Goal: Task Accomplishment & Management: Use online tool/utility

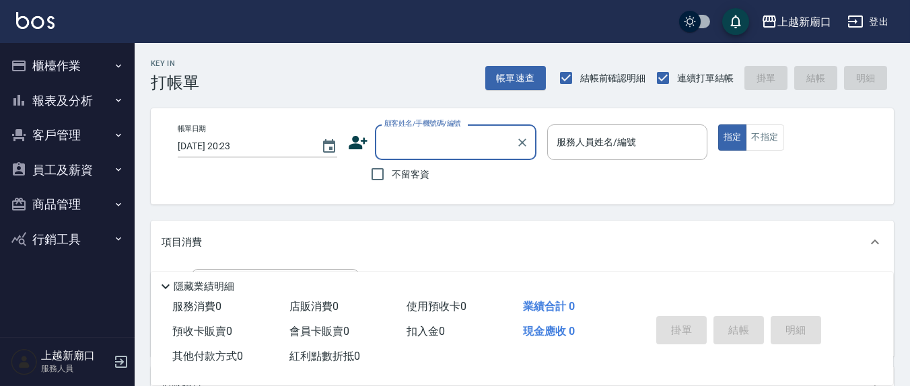
type input "8"
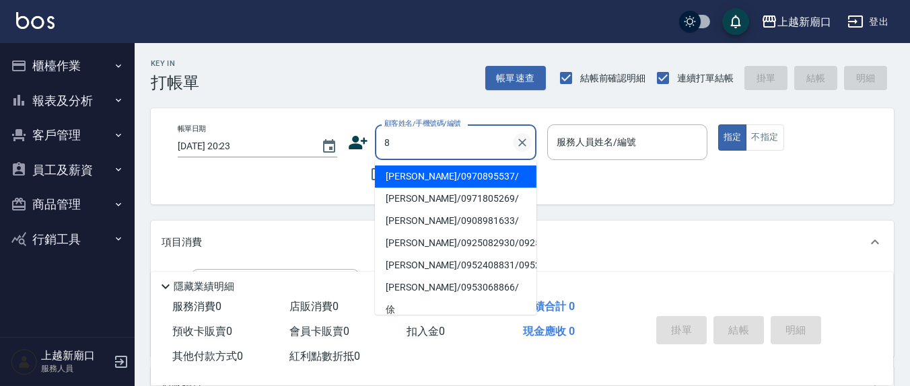
click at [519, 145] on icon "Clear" at bounding box center [521, 142] width 13 height 13
drag, startPoint x: 250, startPoint y: 191, endPoint x: 257, endPoint y: 192, distance: 7.5
click at [252, 191] on div "帳單日期 [DATE] 20:23 顧客姓名/手機號碼/編號 顧客姓名/手機號碼/編號 不留客資 服務人員姓名/編號 服務人員姓名/編號 指定 不指定" at bounding box center [522, 156] width 743 height 96
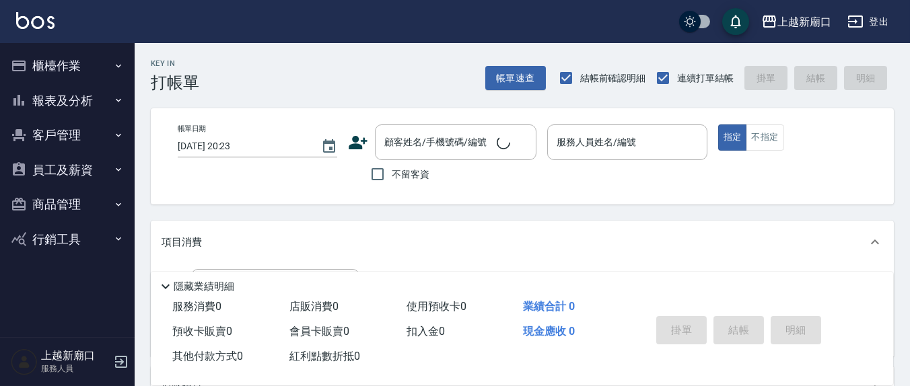
drag, startPoint x: 404, startPoint y: 188, endPoint x: 395, endPoint y: 176, distance: 15.3
click at [401, 186] on label "不留客資" at bounding box center [396, 174] width 66 height 28
click at [392, 186] on input "不留客資" at bounding box center [377, 174] width 28 height 28
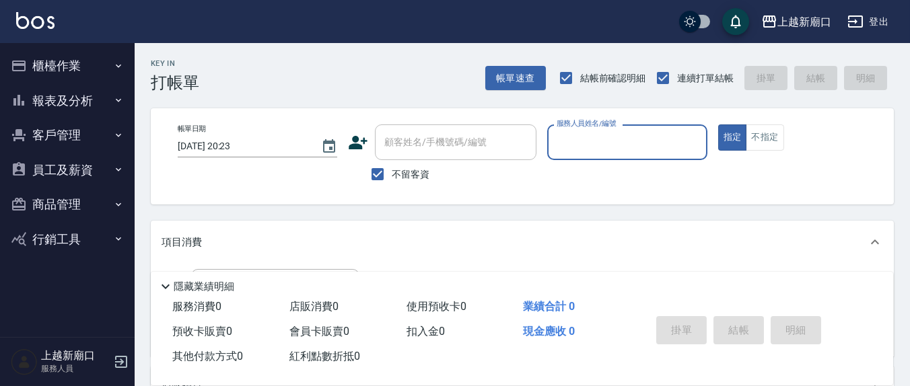
click at [395, 176] on span "不留客資" at bounding box center [411, 175] width 38 height 14
click at [392, 176] on input "不留客資" at bounding box center [377, 174] width 28 height 28
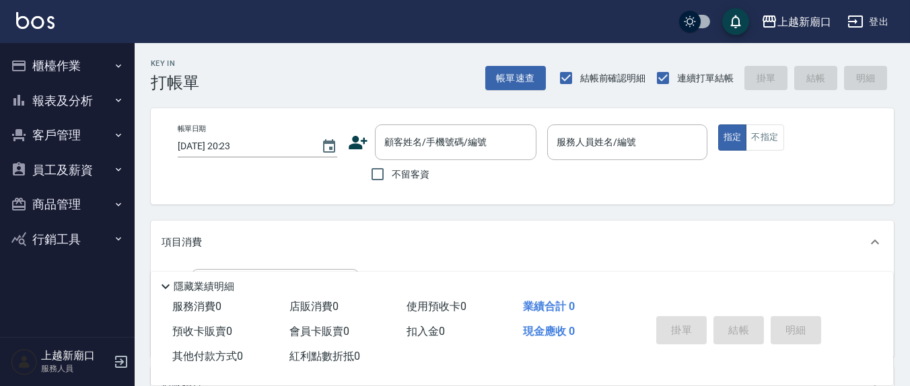
click at [391, 168] on input "不留客資" at bounding box center [377, 174] width 28 height 28
checkbox input "true"
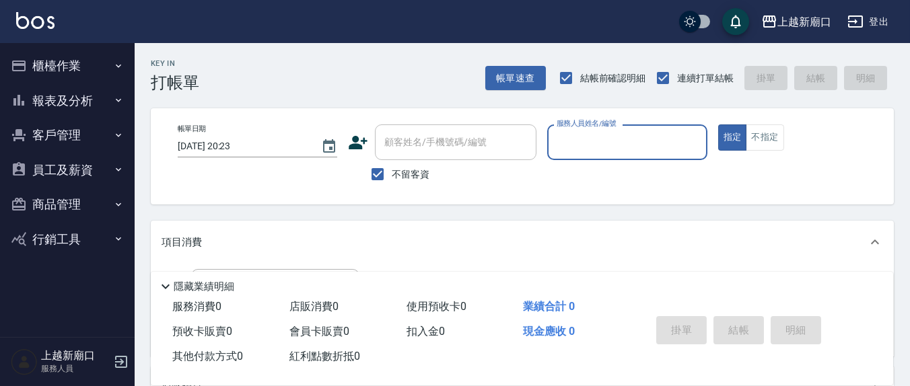
click at [621, 158] on div "服務人員姓名/編號" at bounding box center [626, 142] width 159 height 36
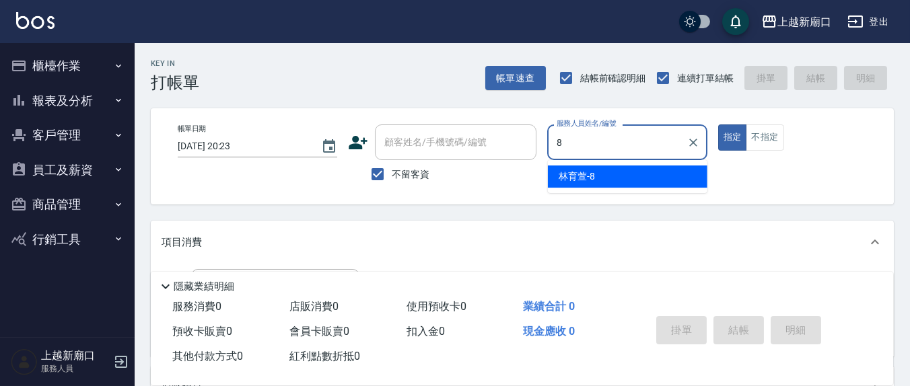
type input "[PERSON_NAME]-8"
type button "true"
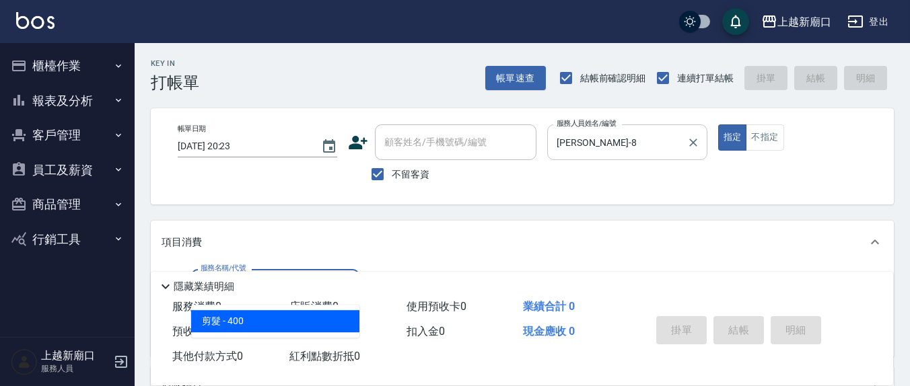
type input "剪髮(401)"
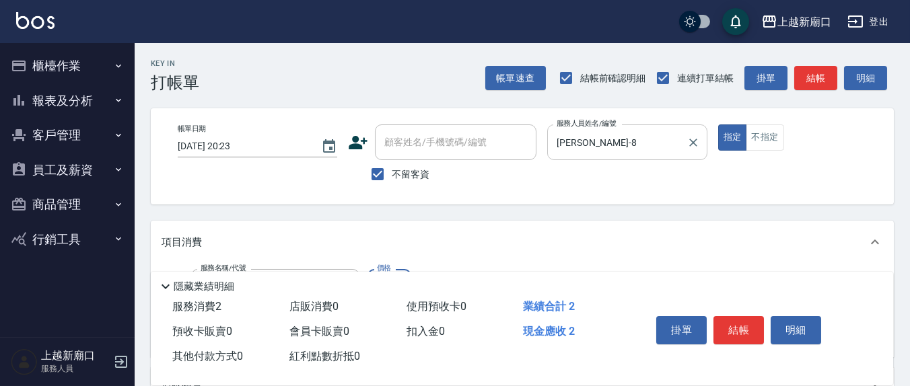
type input "200"
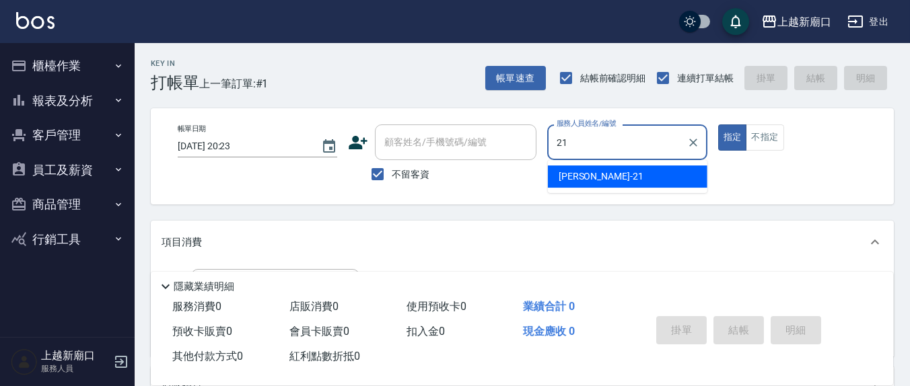
type input "2"
type input "鄭瑋婷-13"
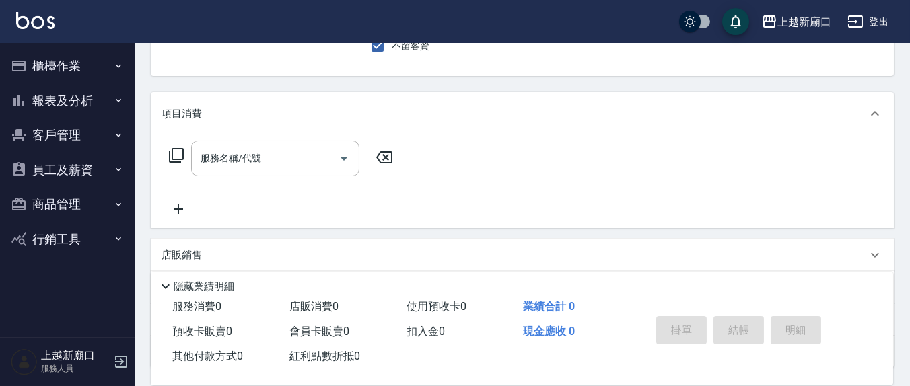
scroll to position [140, 0]
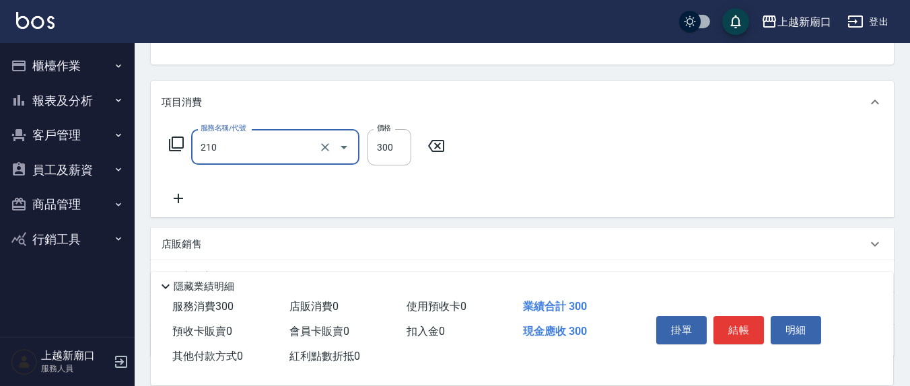
type input "[PERSON_NAME]洗髮精(210)"
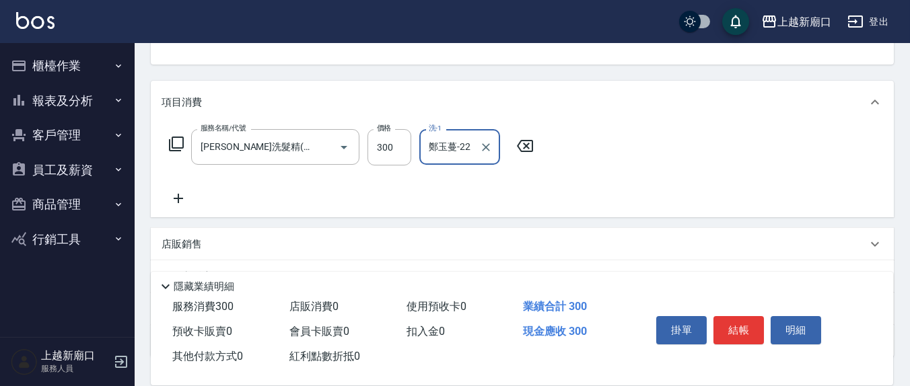
type input "鄭玉蔓-22"
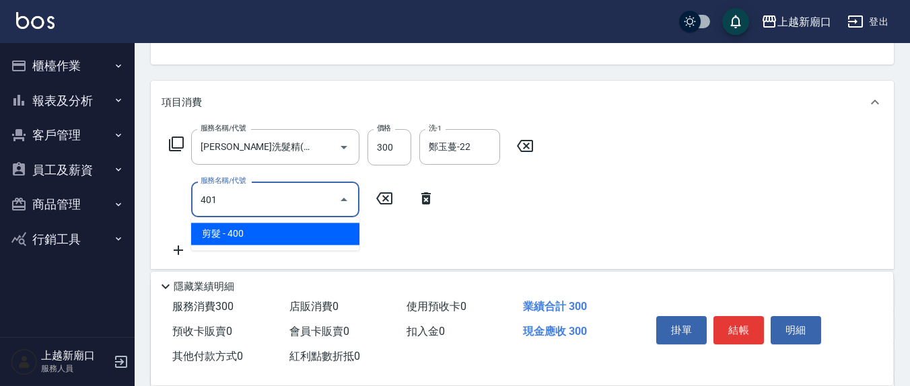
type input "剪髮(401)"
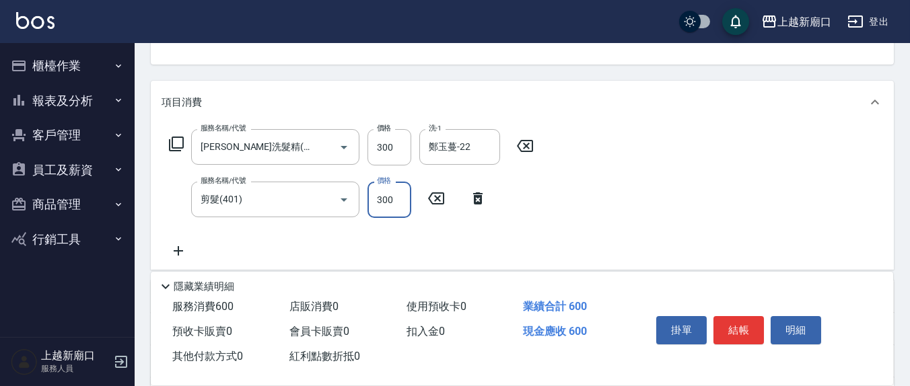
type input "300"
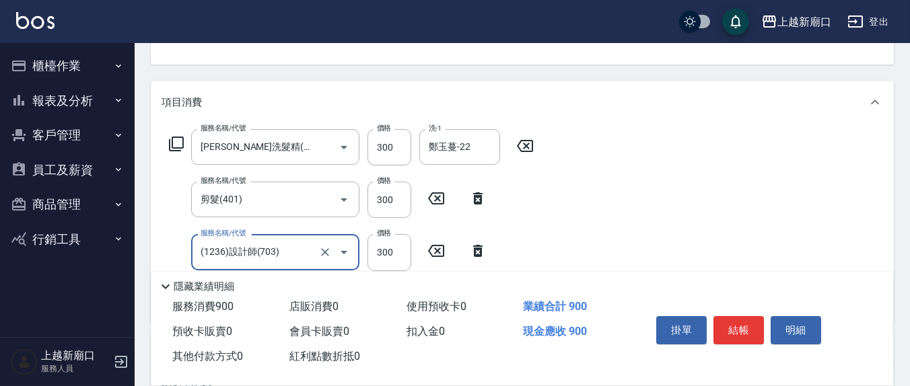
type input "(1236)設計師(703)"
type input "染髮(501)"
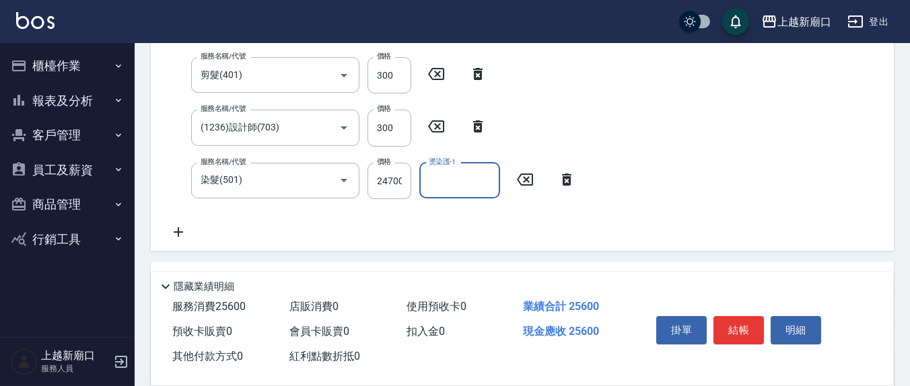
scroll to position [280, 0]
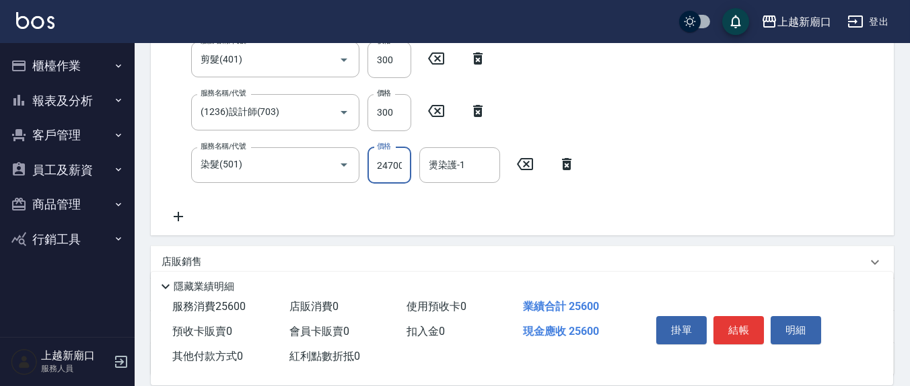
drag, startPoint x: 466, startPoint y: 185, endPoint x: 602, endPoint y: 229, distance: 142.4
click at [583, 216] on div "服務名稱/代號 [PERSON_NAME]洗髮精(210) 服務名稱/代號 價格 300 價格 洗-1 [PERSON_NAME]-22 洗-1 服務名稱/代…" at bounding box center [372, 107] width 422 height 236
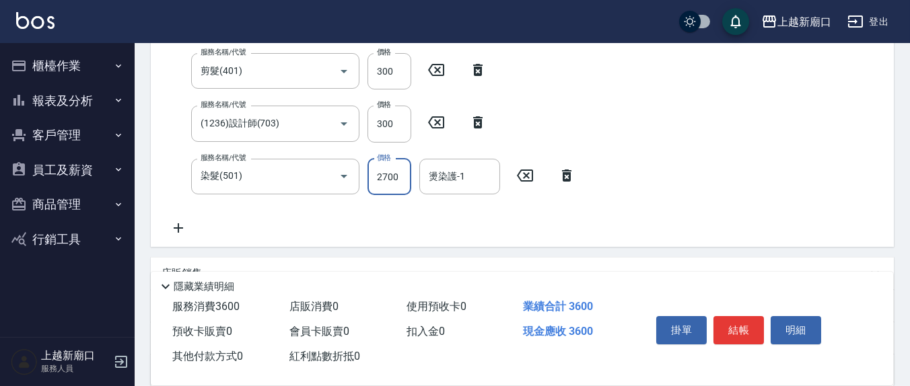
type input "2700"
type input "2"
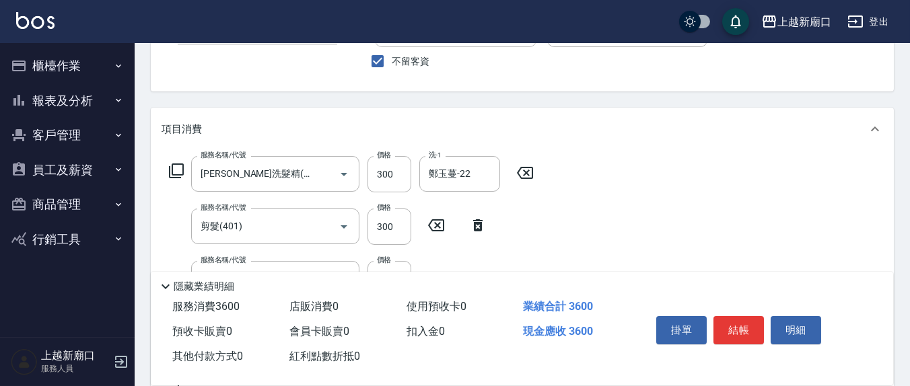
scroll to position [0, 0]
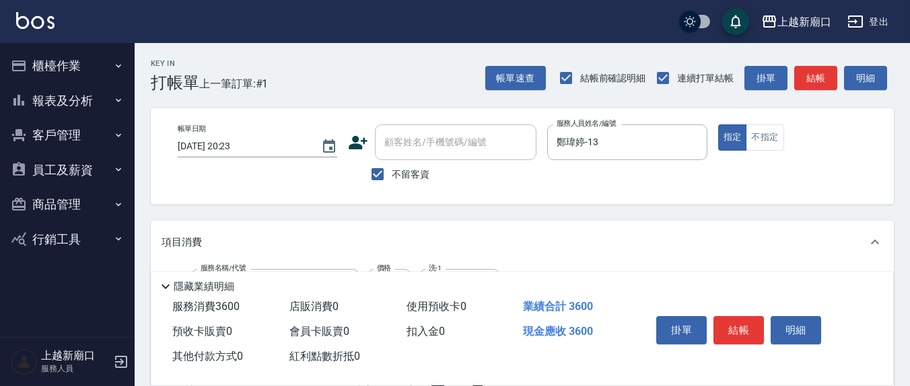
type input "鄭瑋婷-13"
click at [401, 168] on span "不留客資" at bounding box center [411, 175] width 38 height 14
click at [392, 168] on input "不留客資" at bounding box center [377, 174] width 28 height 28
checkbox input "false"
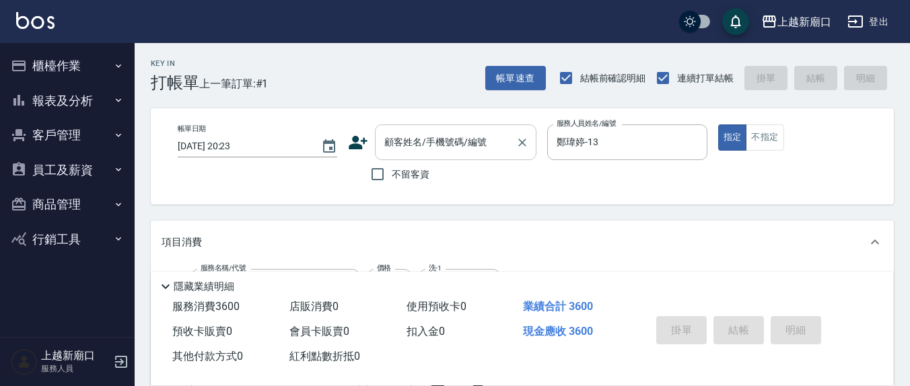
click at [442, 143] on div "顧客姓名/手機號碼/編號 顧客姓名/手機號碼/編號" at bounding box center [455, 142] width 161 height 36
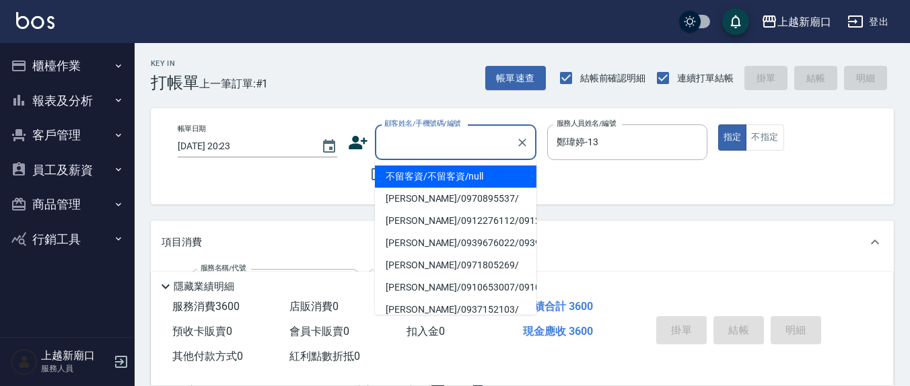
type input "ㄐ"
click at [342, 176] on div "帳單日期 [DATE] 20:23 顧客姓名/手機號碼/編號 顧客姓名/手機號碼/編號 不留客資 服務人員姓名/編號 [PERSON_NAME]-13 服務人…" at bounding box center [522, 156] width 711 height 64
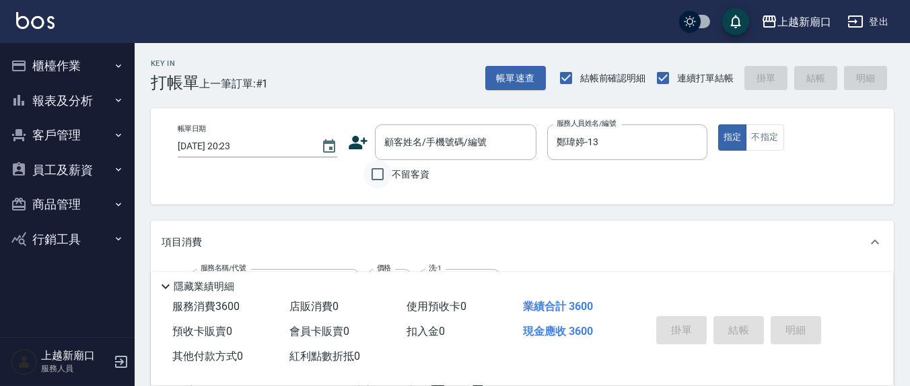
click at [386, 173] on input "不留客資" at bounding box center [377, 174] width 28 height 28
checkbox input "true"
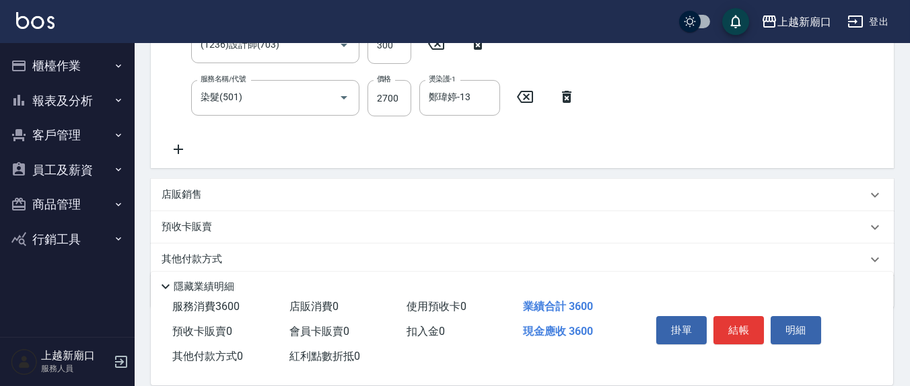
scroll to position [396, 0]
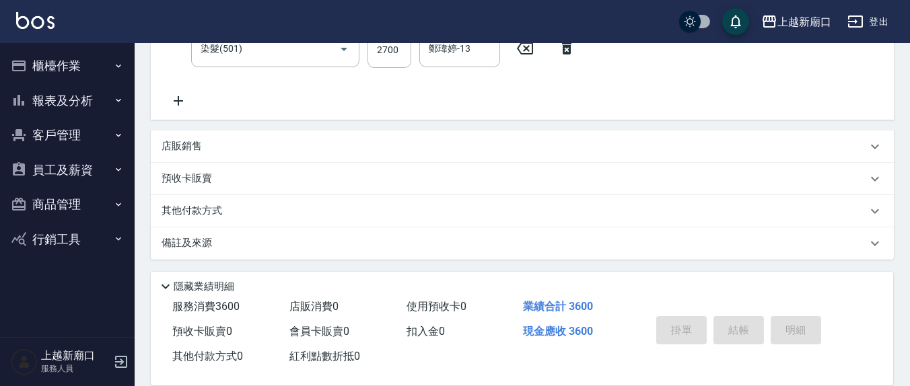
type input "[DATE] 20:24"
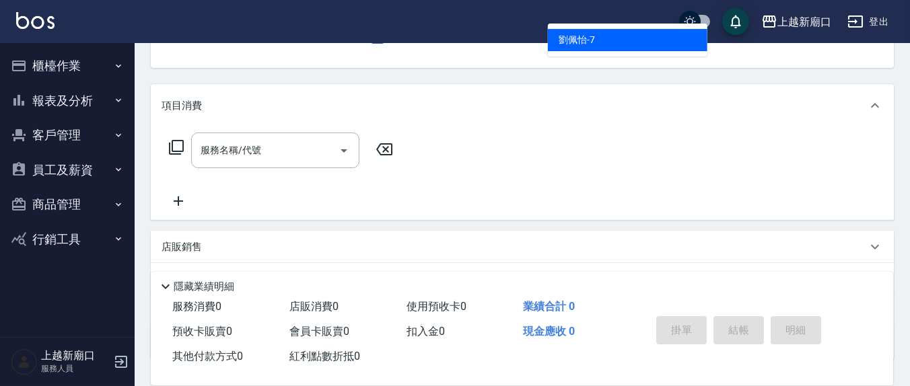
type input "[PERSON_NAME]7"
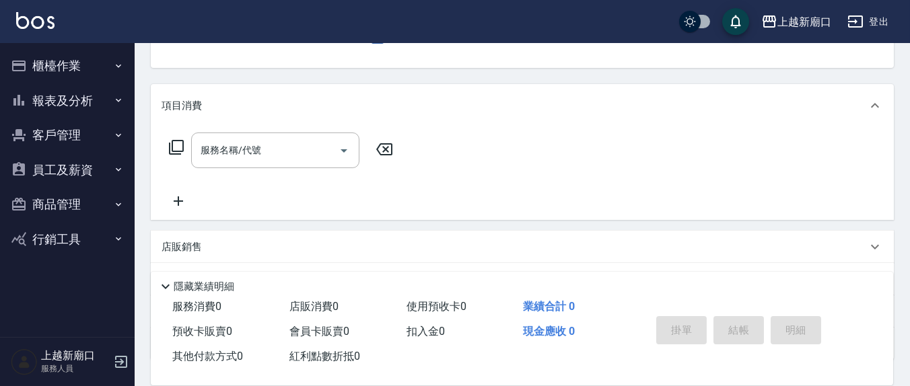
scroll to position [124, 0]
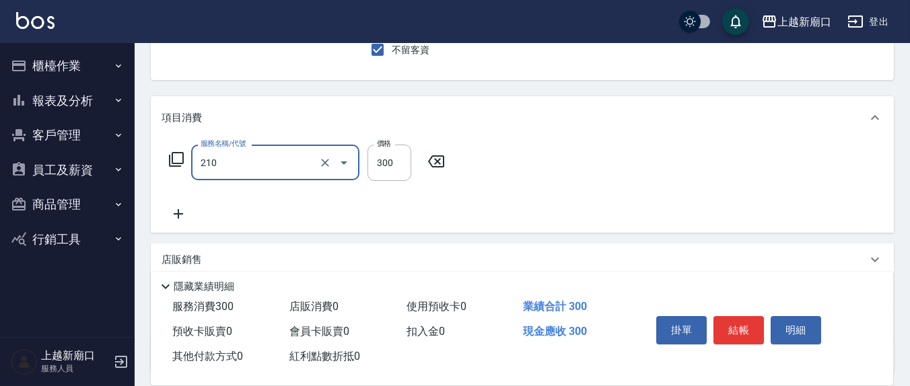
type input "[PERSON_NAME]洗髮精(210)"
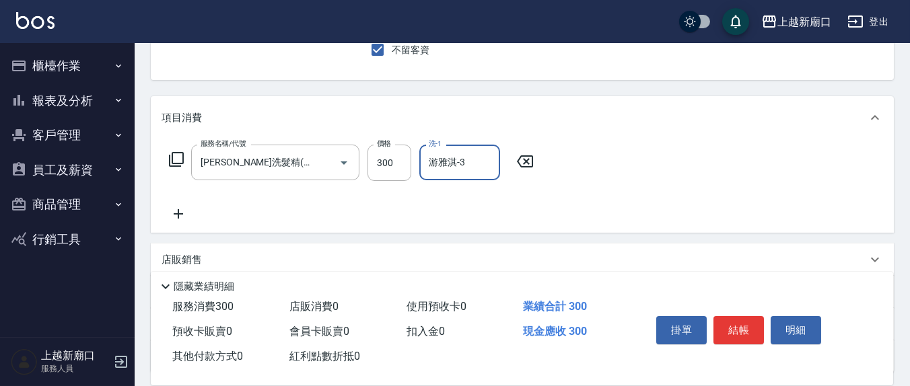
type input "游雅淇-3"
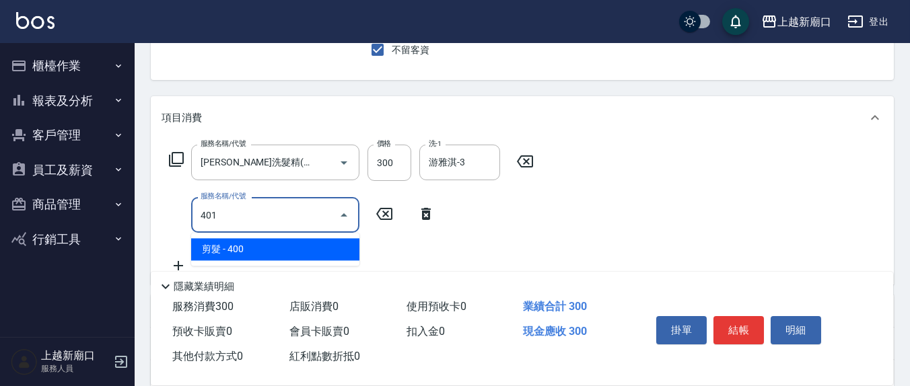
type input "剪髮(401)"
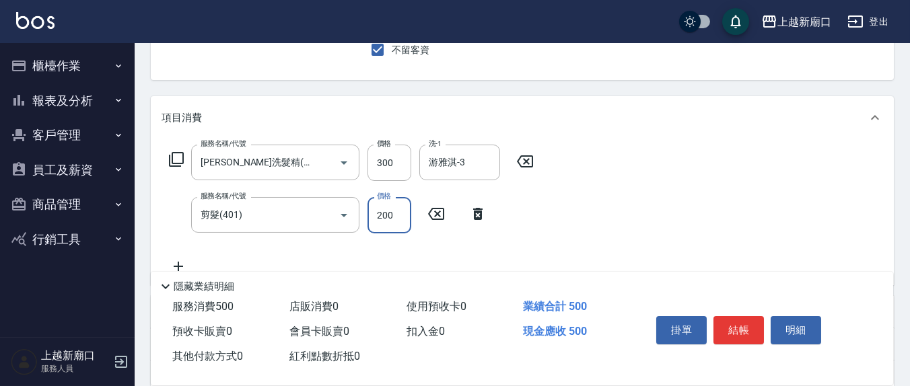
type input "200"
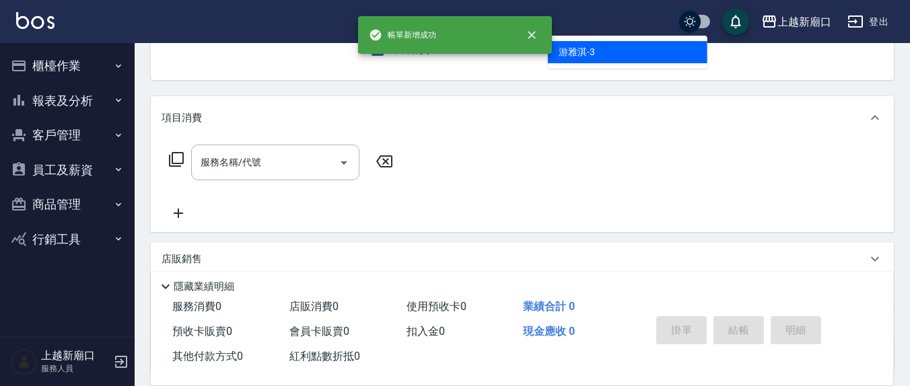
type input "游雅淇-3"
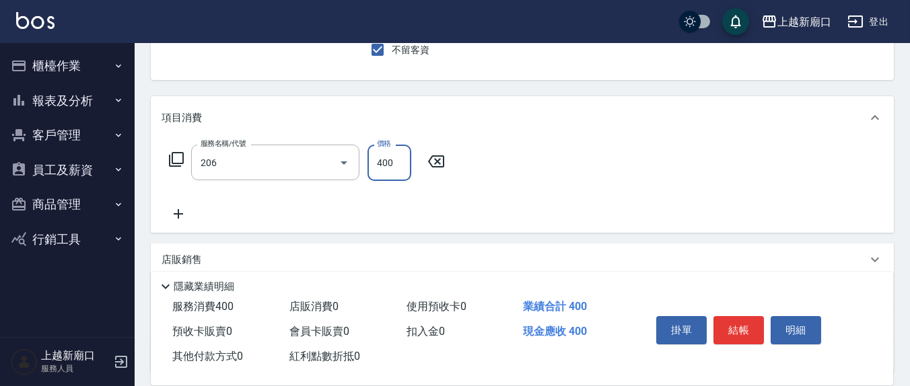
type input "健康洗(206)"
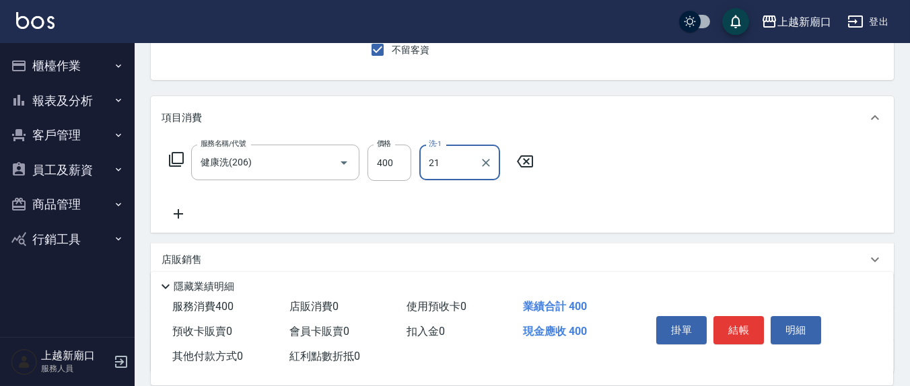
type input "[PERSON_NAME]-21"
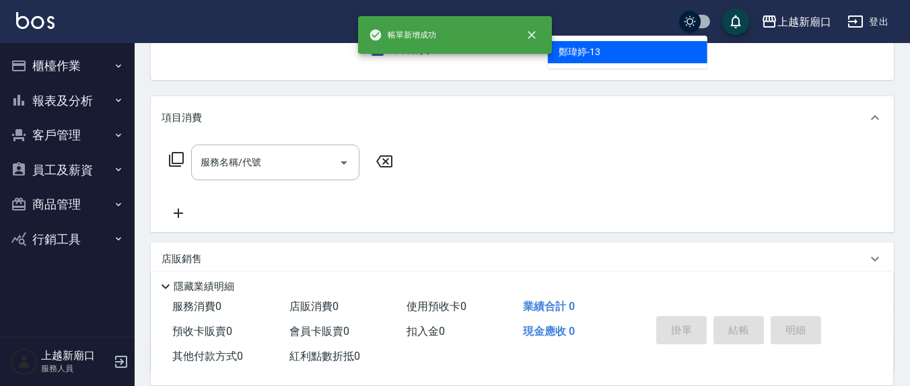
type input "鄭瑋婷-13"
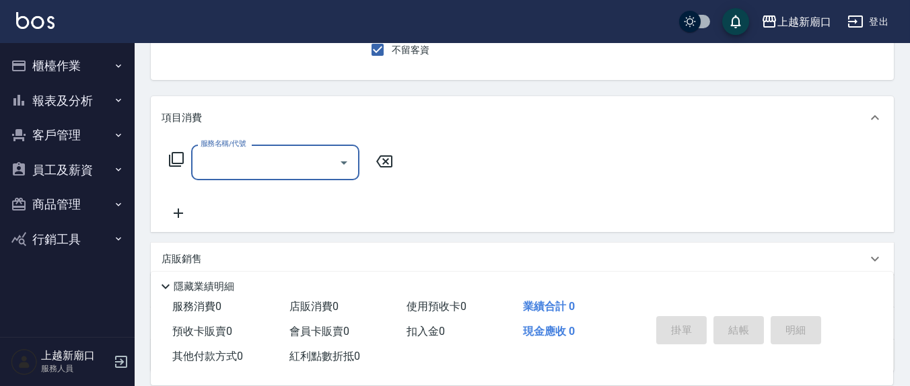
scroll to position [0, 0]
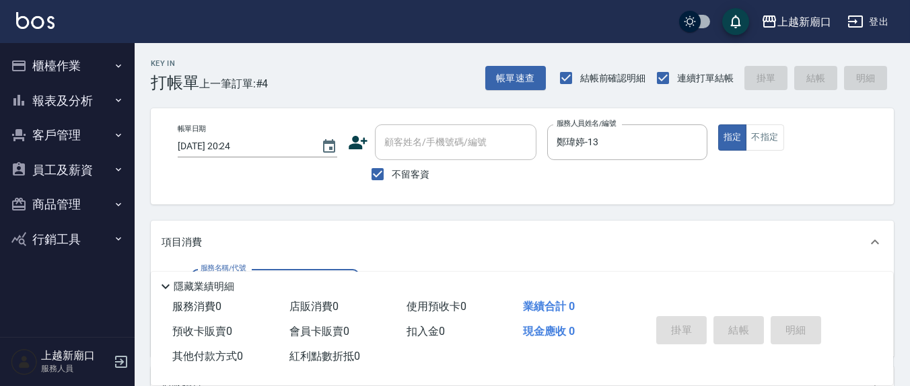
click at [412, 174] on span "不留客資" at bounding box center [411, 175] width 38 height 14
click at [392, 174] on input "不留客資" at bounding box center [377, 174] width 28 height 28
checkbox input "false"
click at [460, 135] on div "顧客姓名/手機號碼/編號 顧客姓名/手機號碼/編號" at bounding box center [455, 142] width 161 height 36
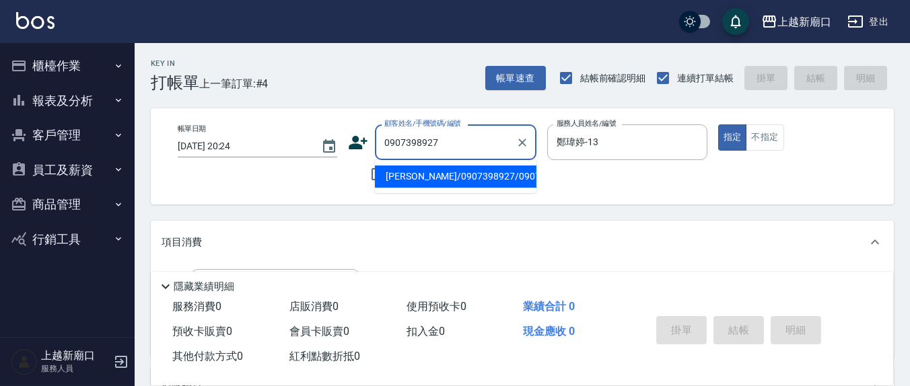
type input "[PERSON_NAME]/0907398927/0907398927"
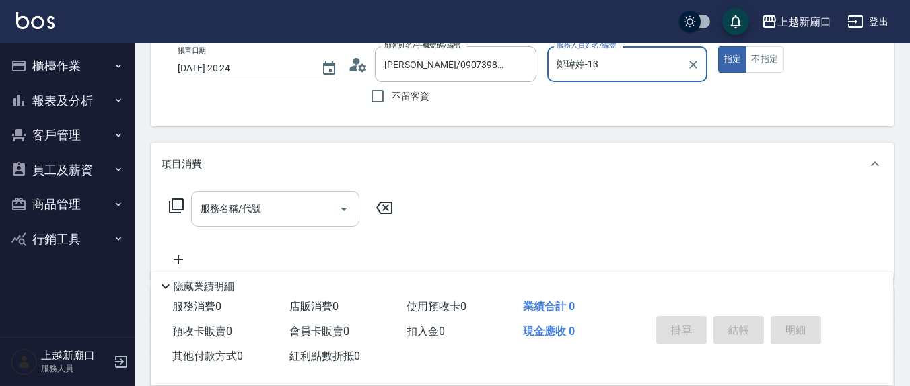
scroll to position [140, 0]
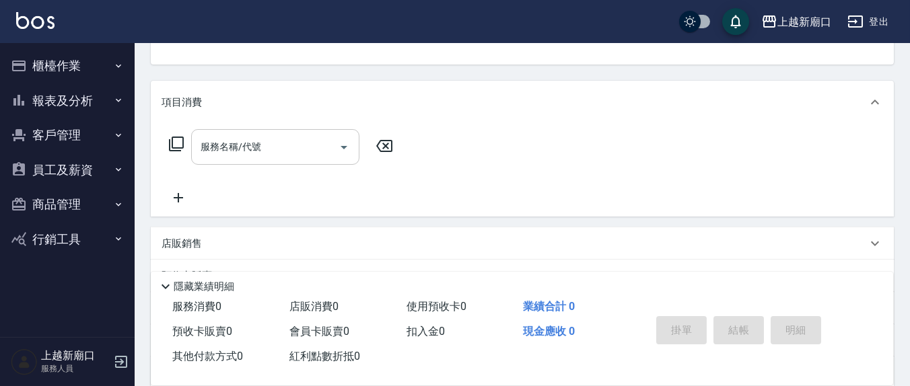
click at [281, 142] on input "服務名稱/代號" at bounding box center [265, 147] width 136 height 24
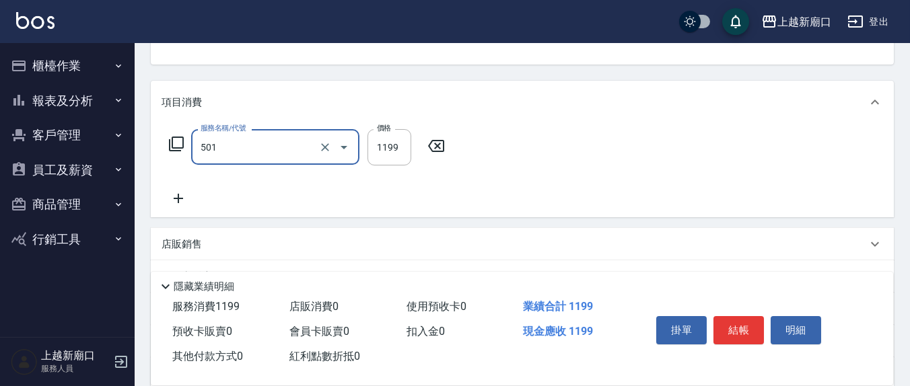
type input "染髮(501)"
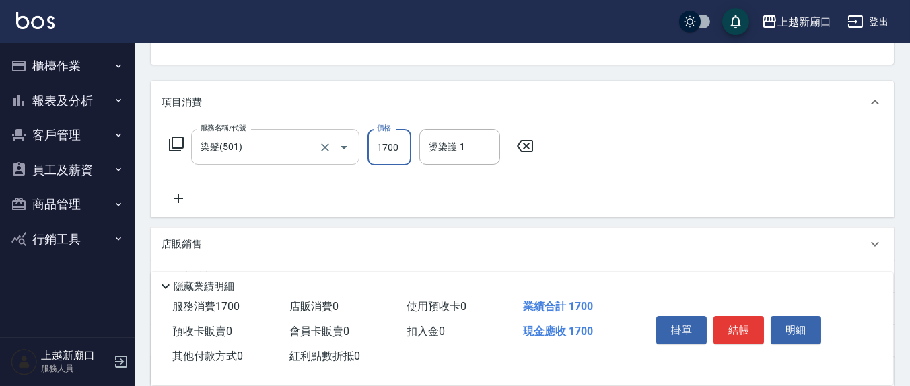
type input "1700"
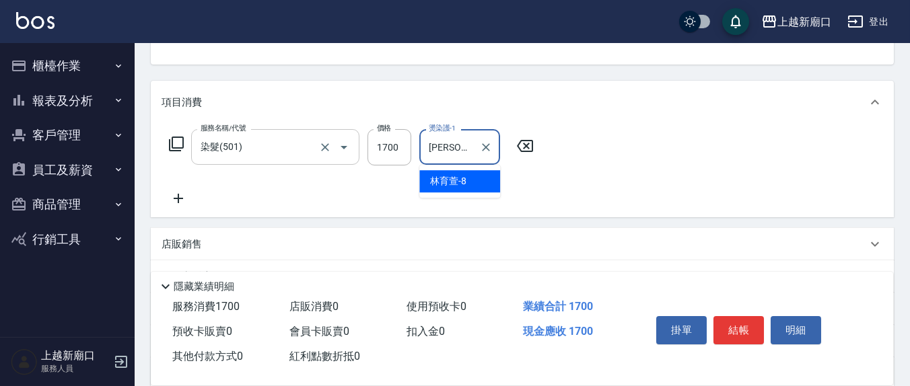
type input "[PERSON_NAME]-8"
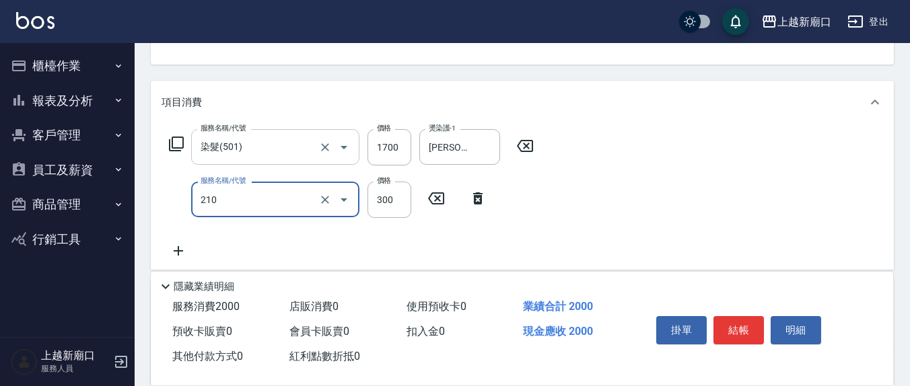
type input "[PERSON_NAME]洗髮精(210)"
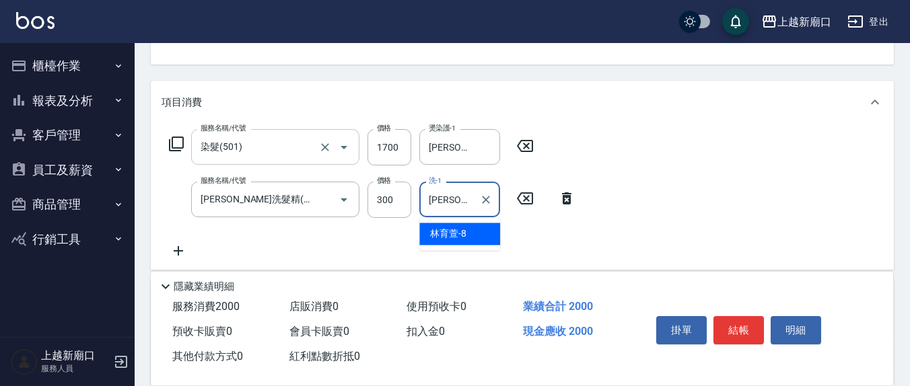
type input "[PERSON_NAME]-8"
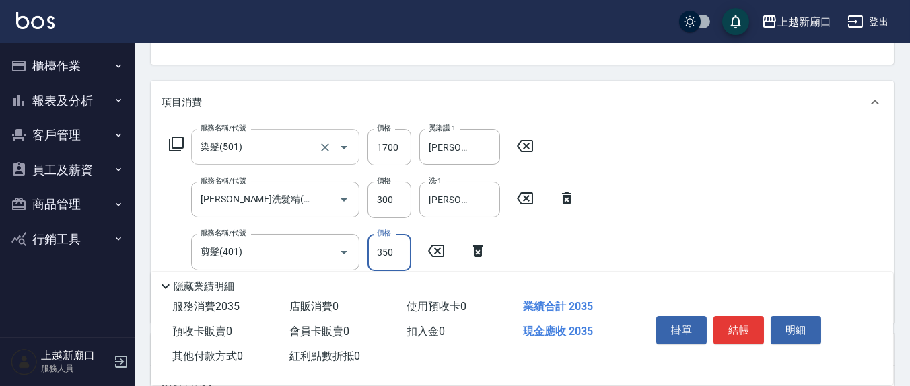
type input "350"
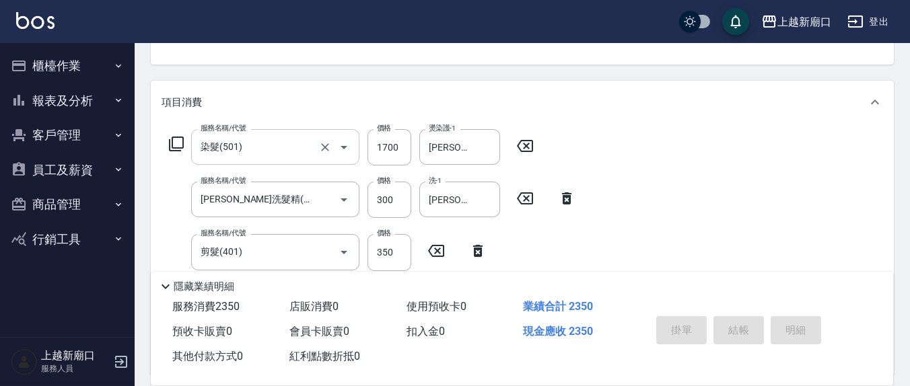
type input "[DATE] 20:25"
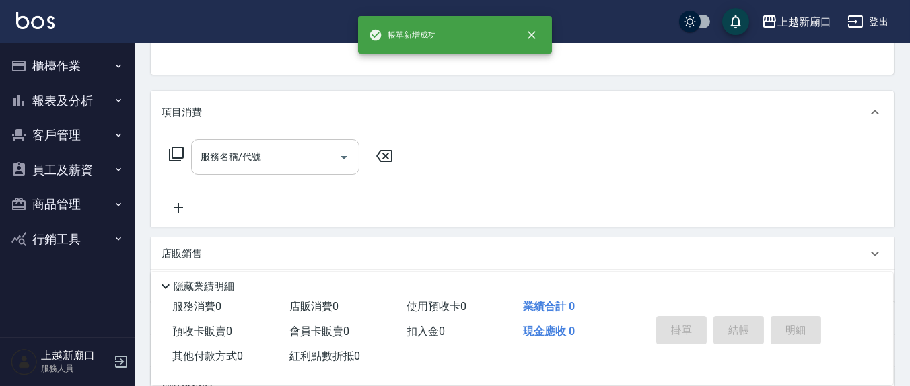
scroll to position [0, 0]
type input "13"
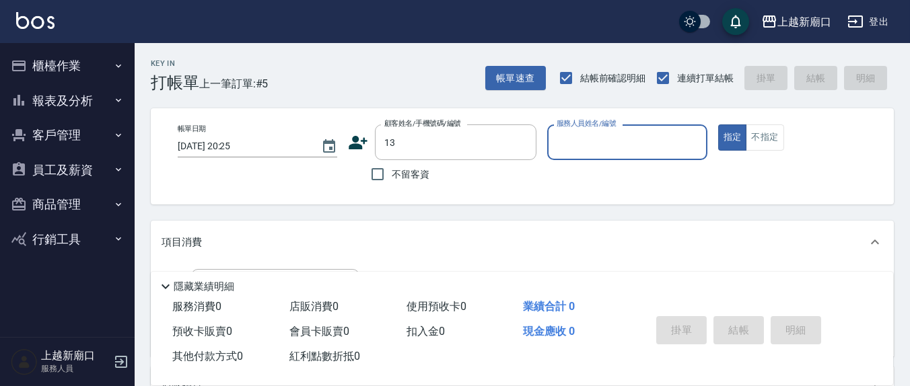
click at [417, 174] on span "不留客資" at bounding box center [411, 175] width 38 height 14
click at [392, 174] on input "不留客資" at bounding box center [377, 174] width 28 height 28
checkbox input "true"
type input "[PERSON_NAME]/0900501357/"
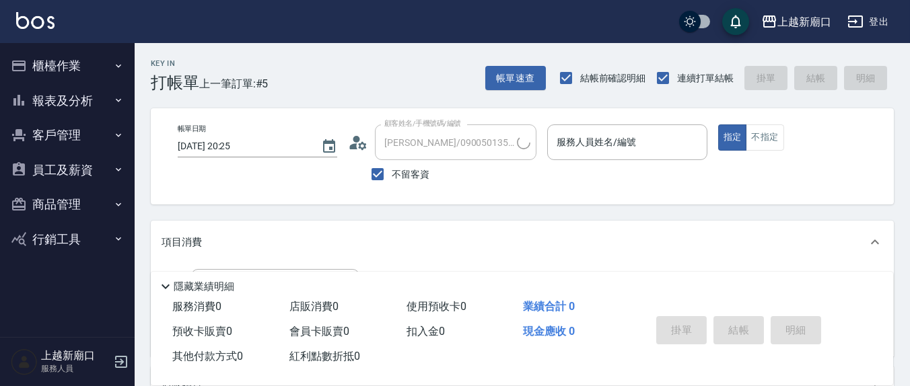
click at [408, 168] on span "不留客資" at bounding box center [411, 175] width 38 height 14
click at [392, 168] on input "不留客資" at bounding box center [377, 174] width 28 height 28
checkbox input "false"
type input "[PERSON_NAME]/0982171077/"
click at [452, 141] on input "[PERSON_NAME]/0982171077/" at bounding box center [445, 143] width 129 height 24
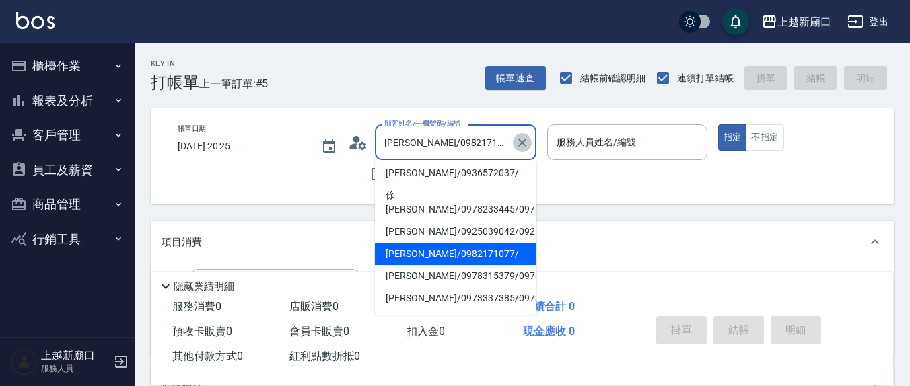
click at [519, 139] on icon "Clear" at bounding box center [522, 143] width 8 height 8
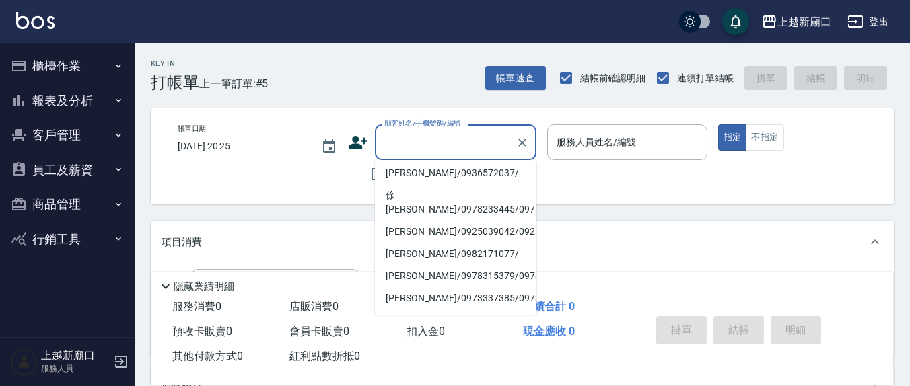
scroll to position [5, 0]
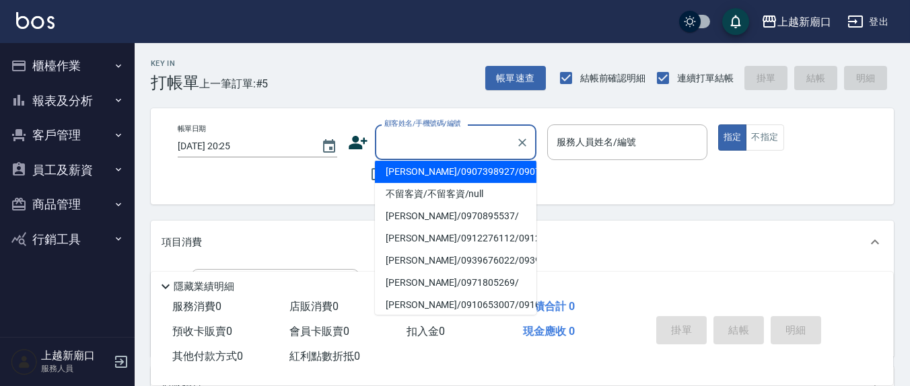
click at [464, 143] on input "顧客姓名/手機號碼/編號" at bounding box center [445, 143] width 129 height 24
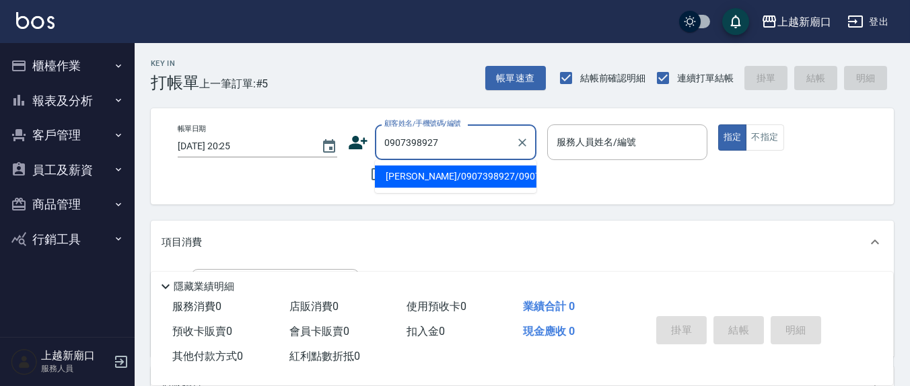
type input "[PERSON_NAME]/0907398927/0907398927"
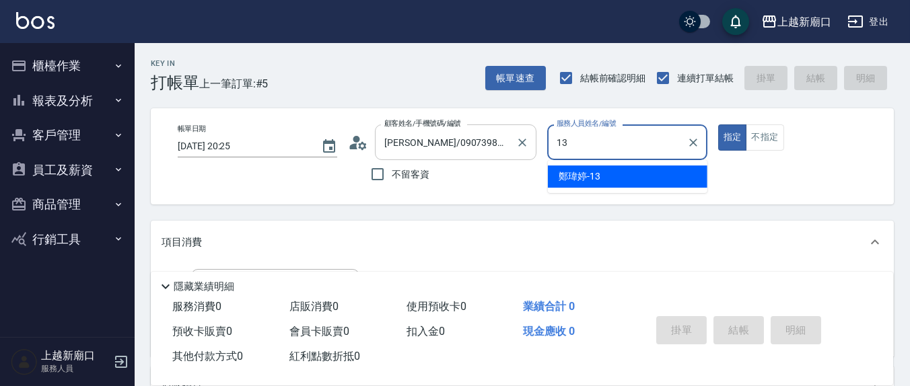
type input "鄭瑋婷-13"
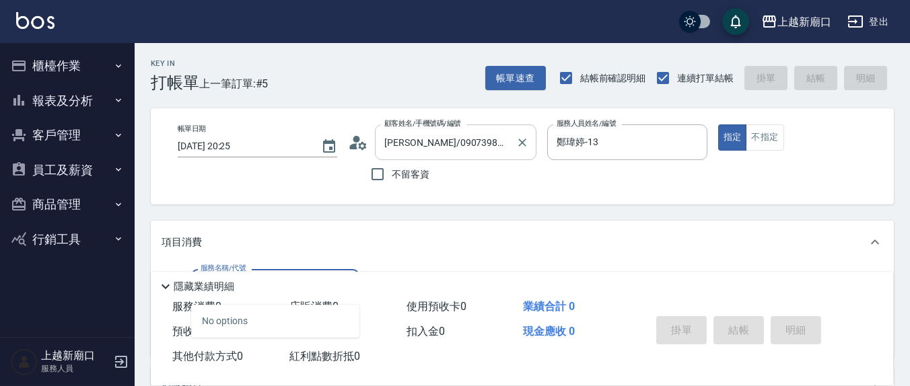
type input "[PERSON_NAME]洗髮精(210)"
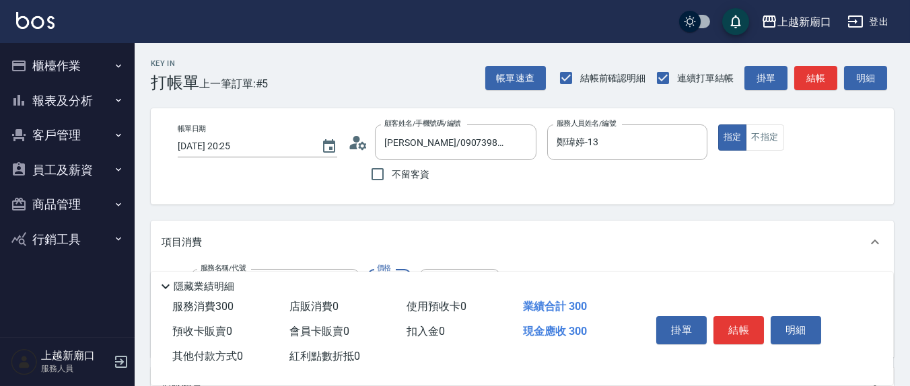
scroll to position [140, 0]
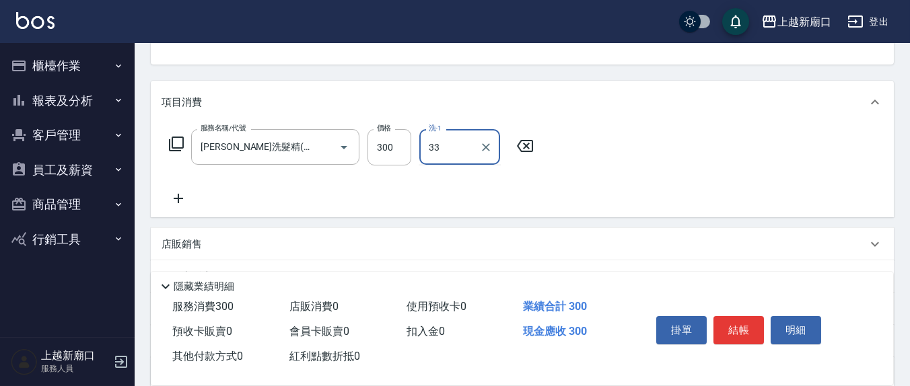
type input "33"
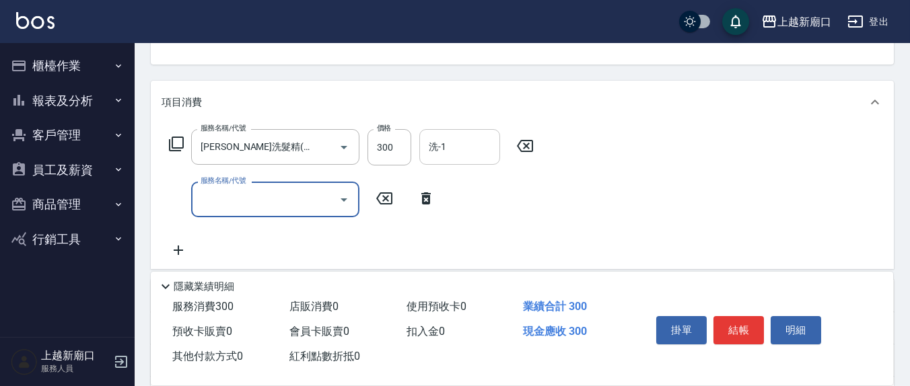
click at [478, 139] on input "洗-1" at bounding box center [459, 147] width 69 height 24
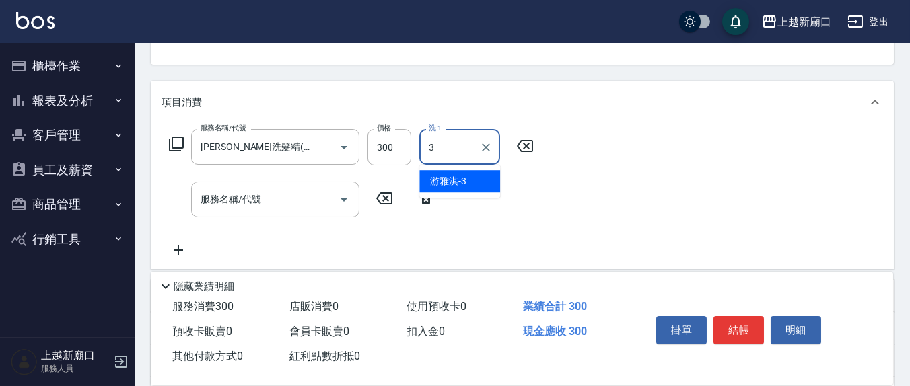
type input "游雅淇-3"
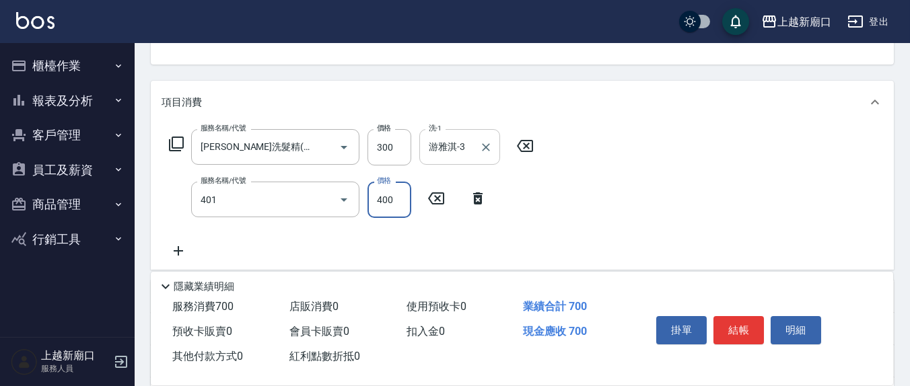
type input "剪髮(401)"
type input "200"
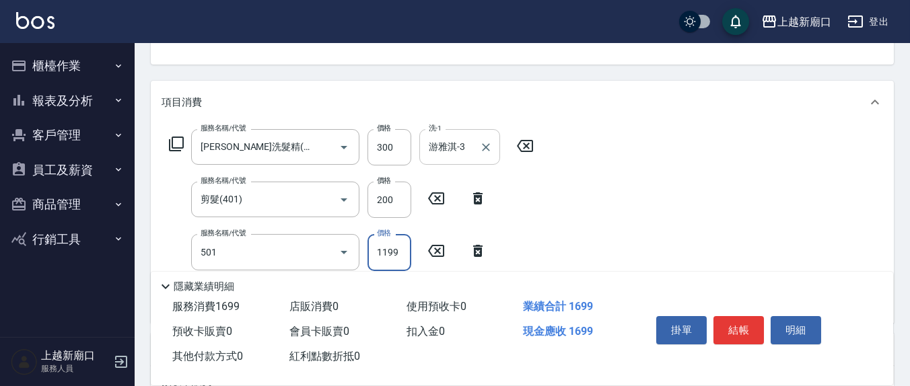
type input "染髮(501)"
type input "1800"
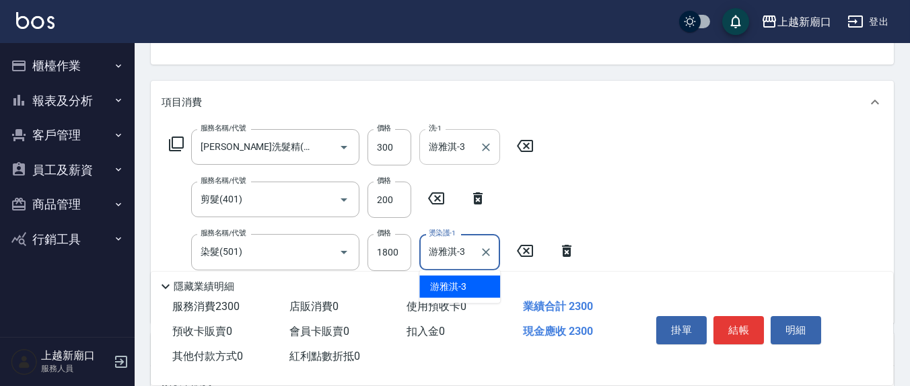
type input "游雅淇-3"
type input "(1236)設計師(703)"
type input "200"
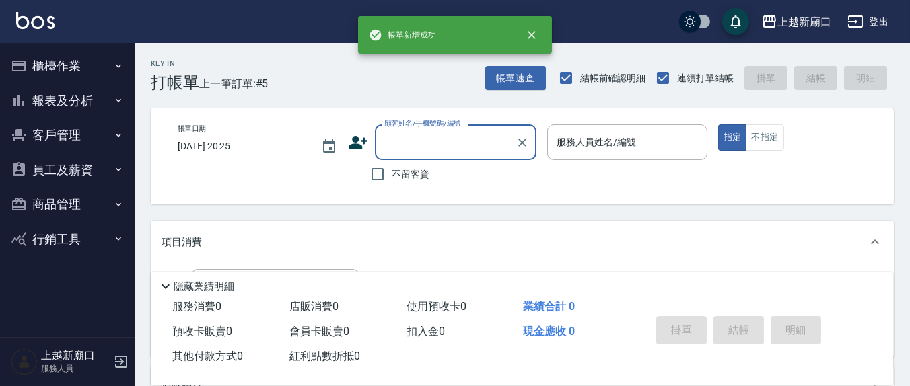
scroll to position [0, 0]
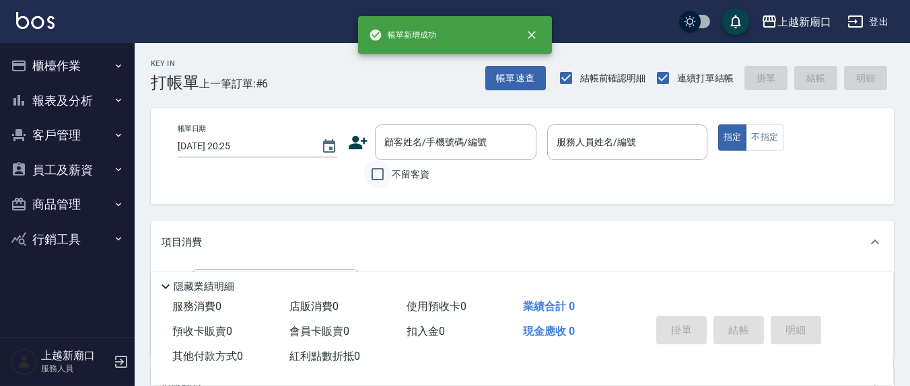
click at [380, 172] on input "不留客資" at bounding box center [377, 174] width 28 height 28
checkbox input "true"
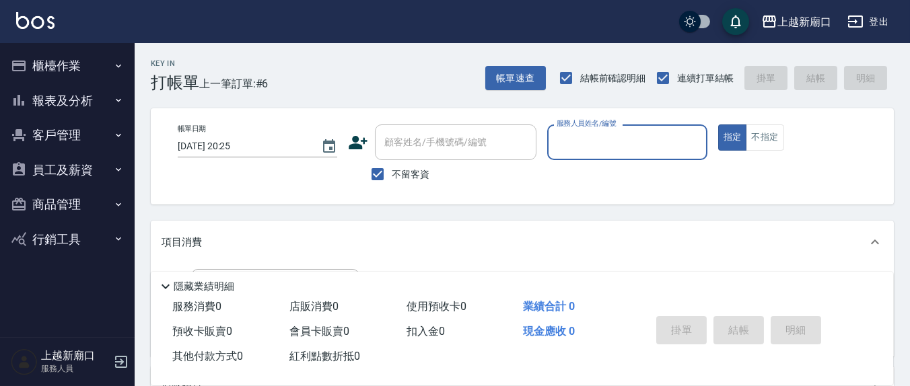
click at [594, 144] on input "服務人員姓名/編號" at bounding box center [626, 143] width 147 height 24
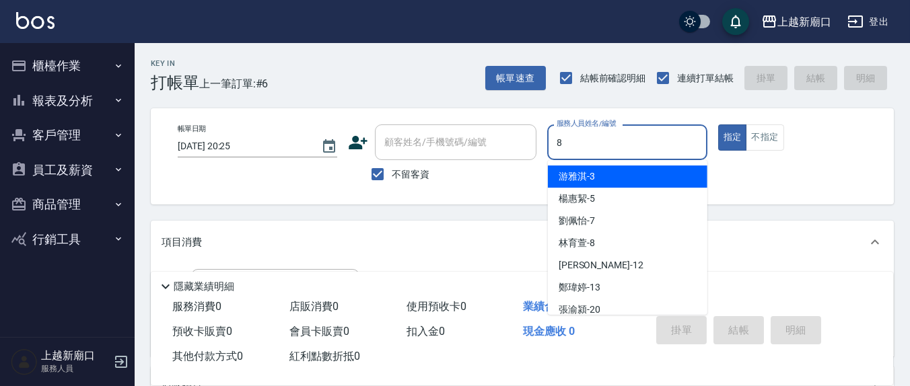
type input "8"
type input "2"
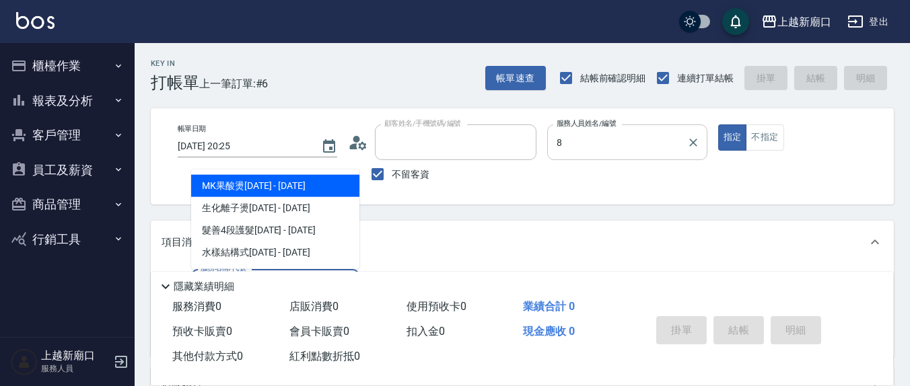
type input "[PERSON_NAME]/0982171077/"
type input "[PERSON_NAME]-8"
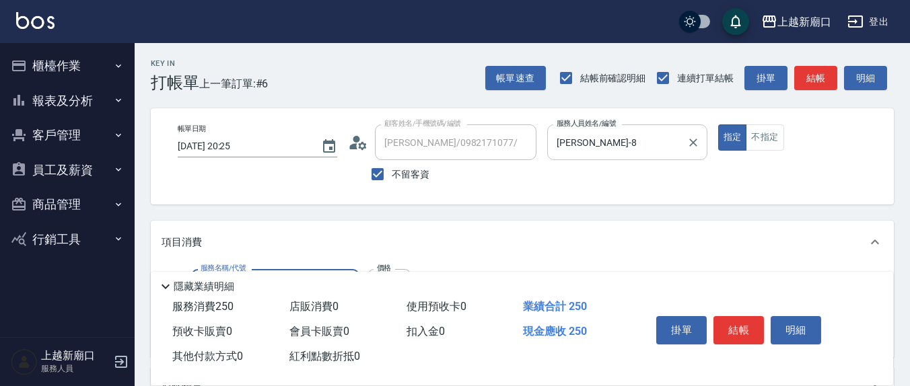
type input "洗髮(201)"
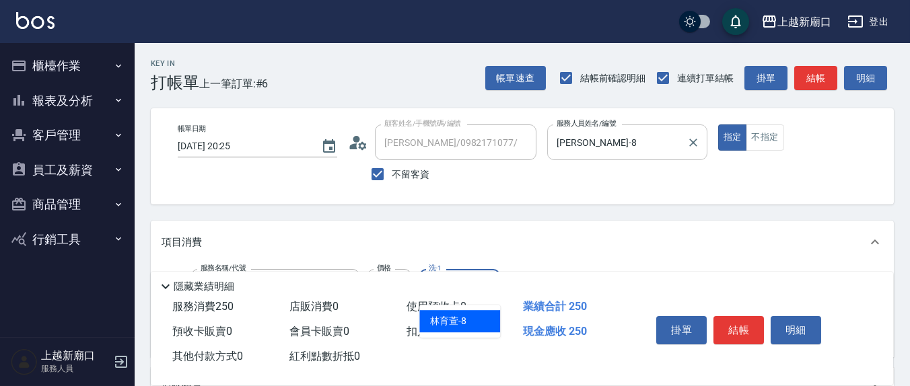
type input "[PERSON_NAME]-8"
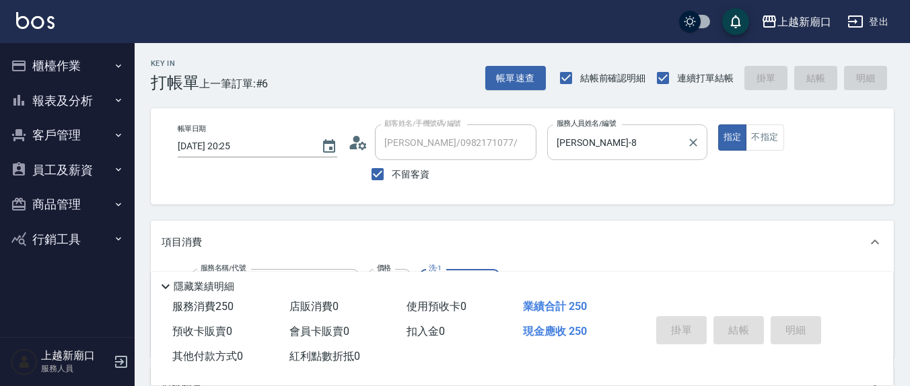
type input "[DATE] 20:26"
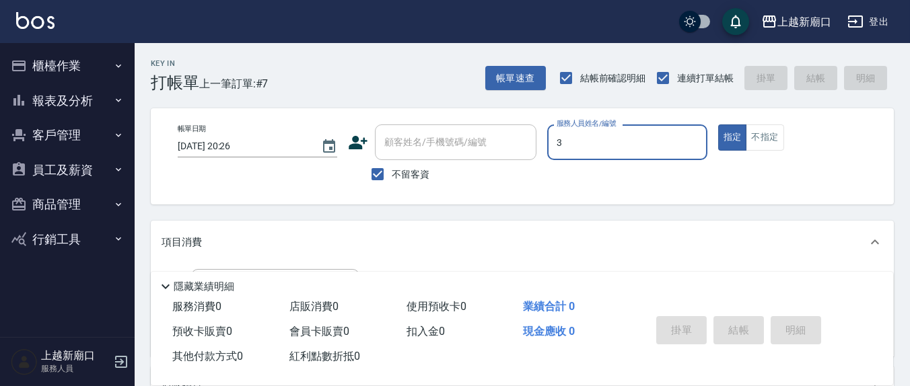
type input "游雅淇-3"
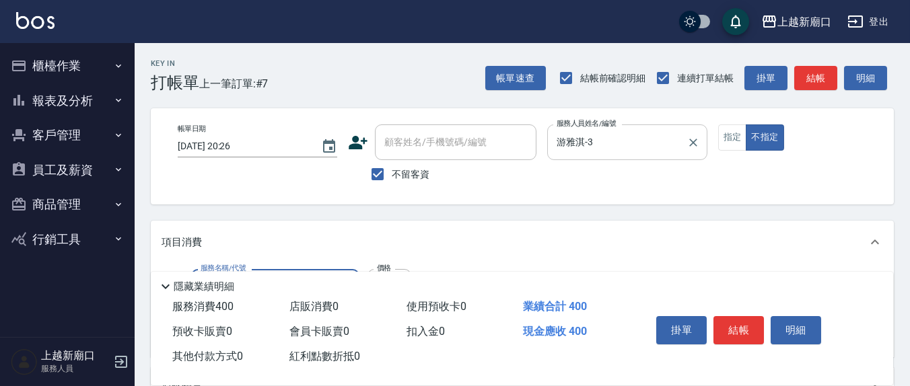
type input "剪髮(401)"
type input "200"
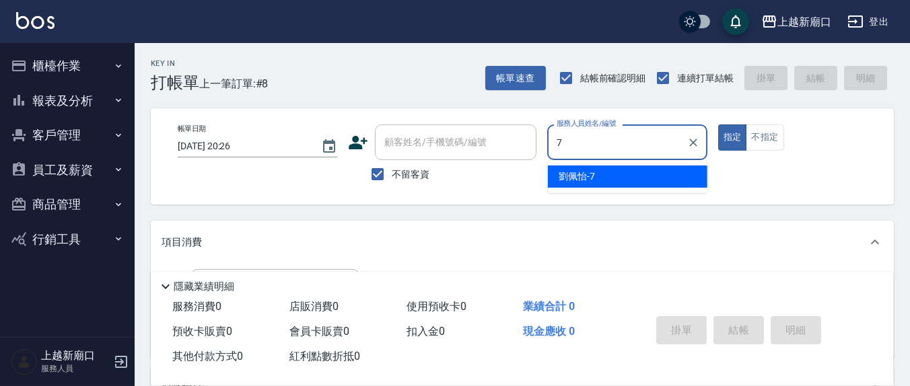
type input "[PERSON_NAME]7"
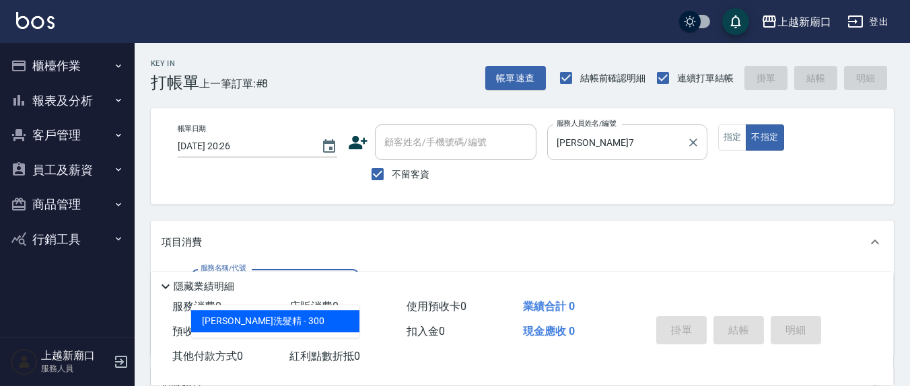
type input "[PERSON_NAME]洗髮精(210)"
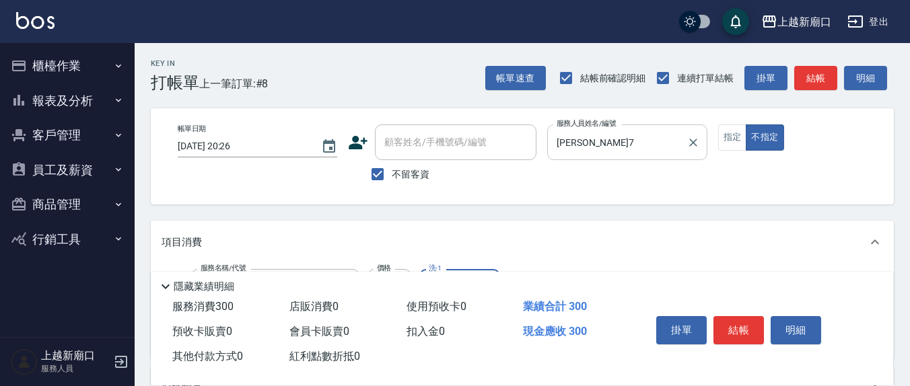
type input "[PERSON_NAME]-21"
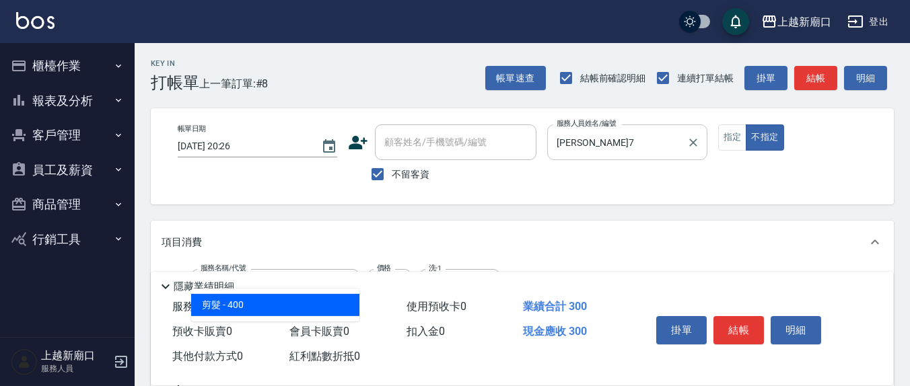
type input "剪髮(401)"
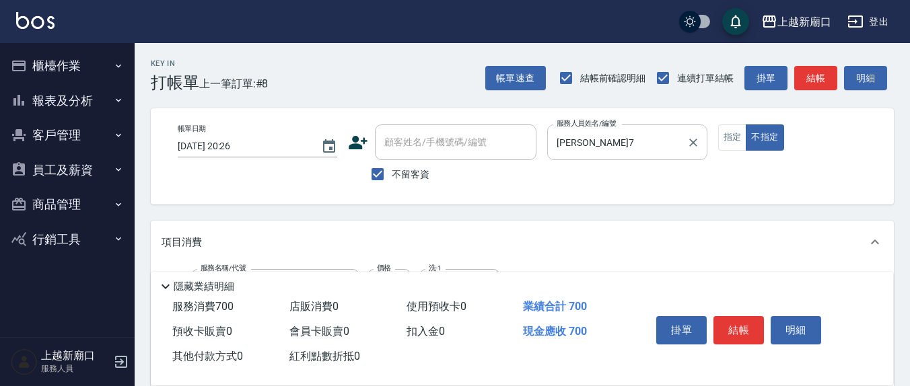
type input "200"
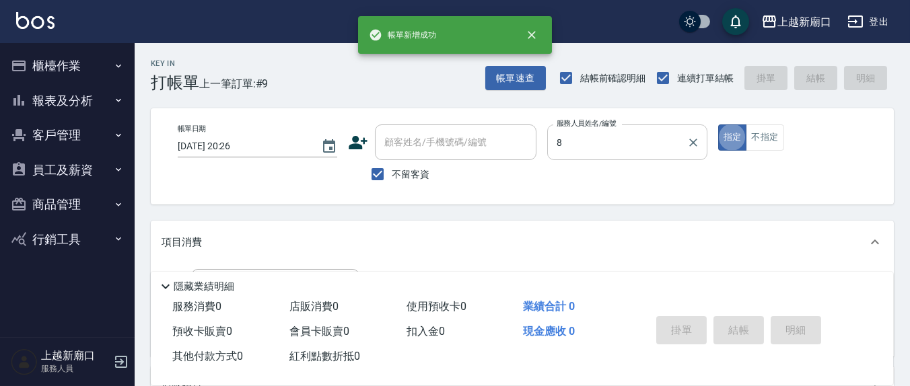
type input "[PERSON_NAME]-8"
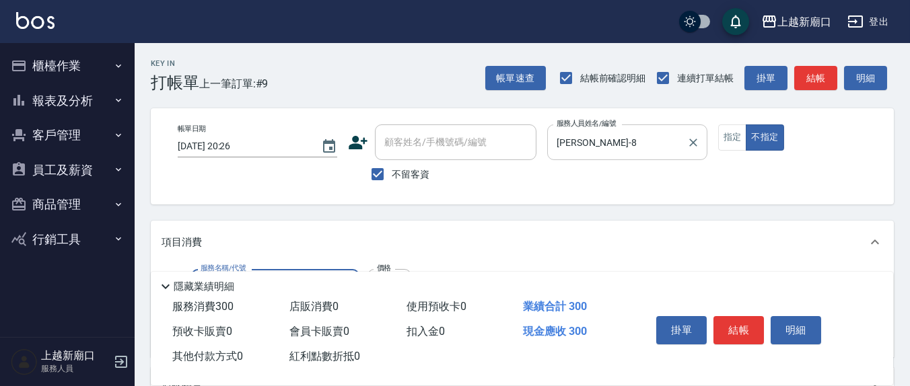
type input "[PERSON_NAME]洗髮精(210)"
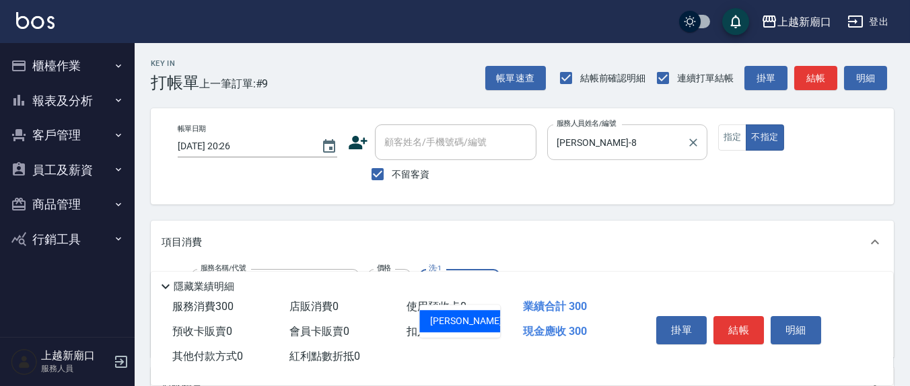
type input "[PERSON_NAME]-21"
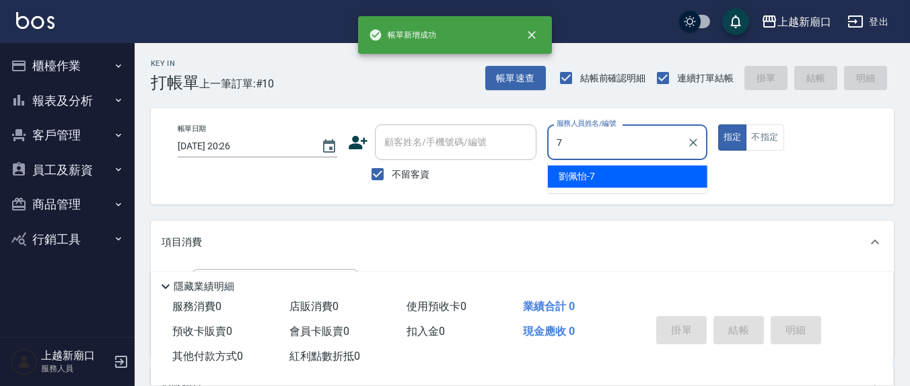
type input "[PERSON_NAME]7"
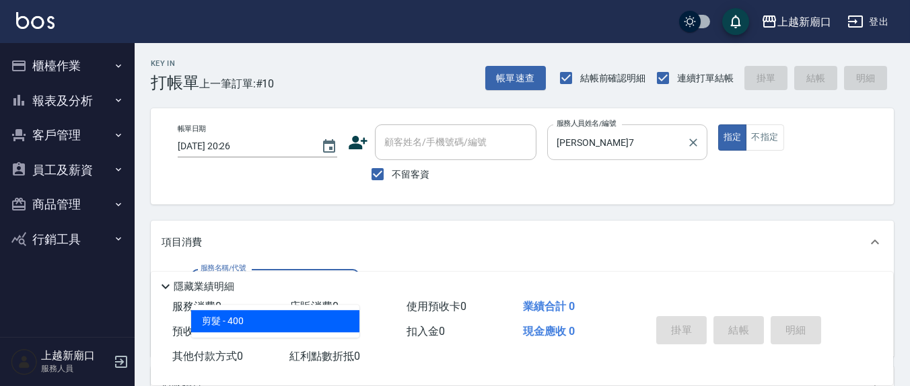
type input "剪髮(401)"
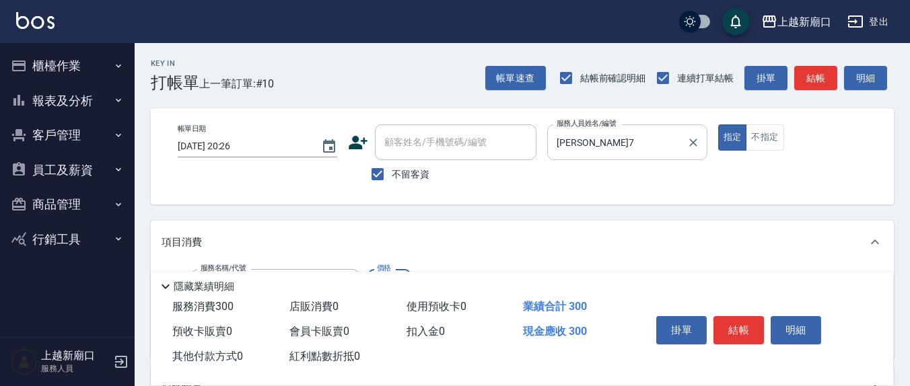
type input "300"
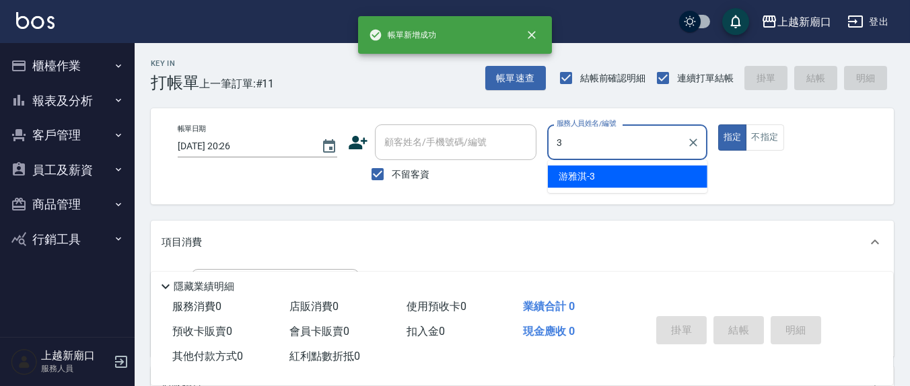
type input "游雅淇-3"
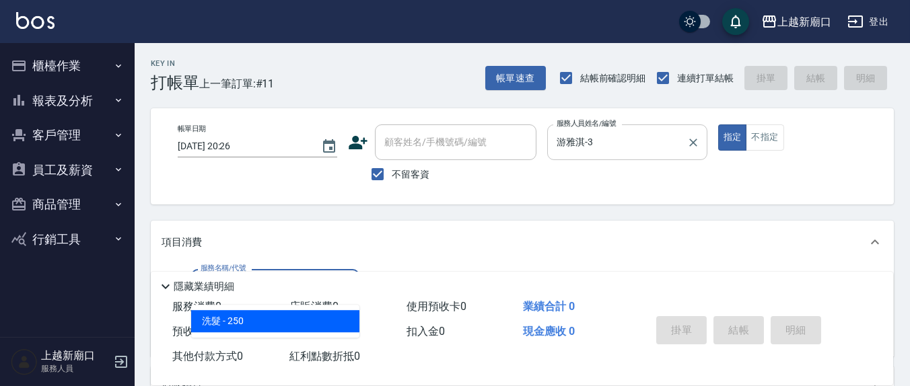
type input "洗髮(201)"
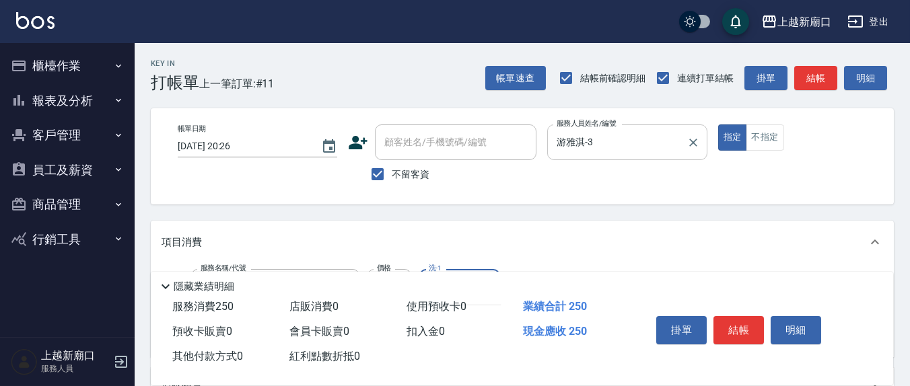
type input "鄭玉蔓-22"
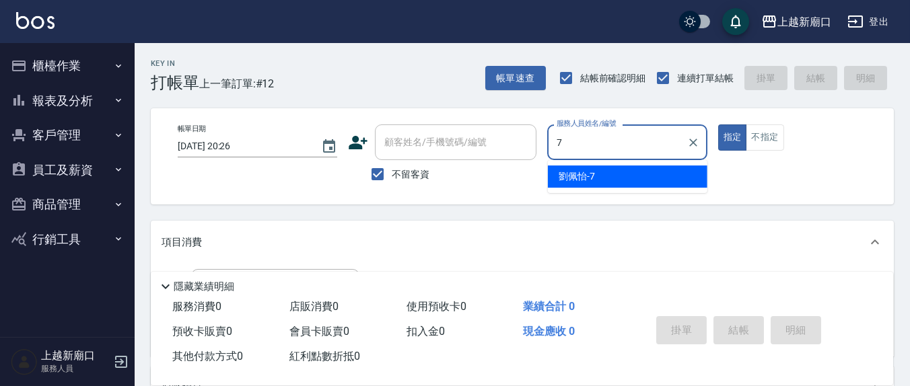
type input "[PERSON_NAME]7"
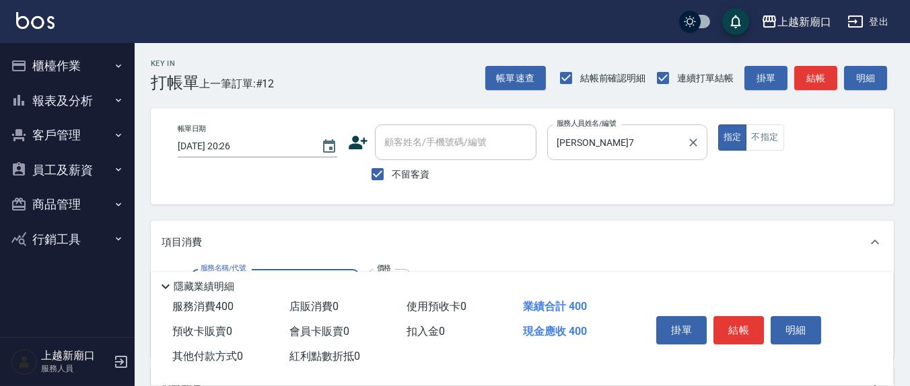
type input "剪髮(401)"
type input "350"
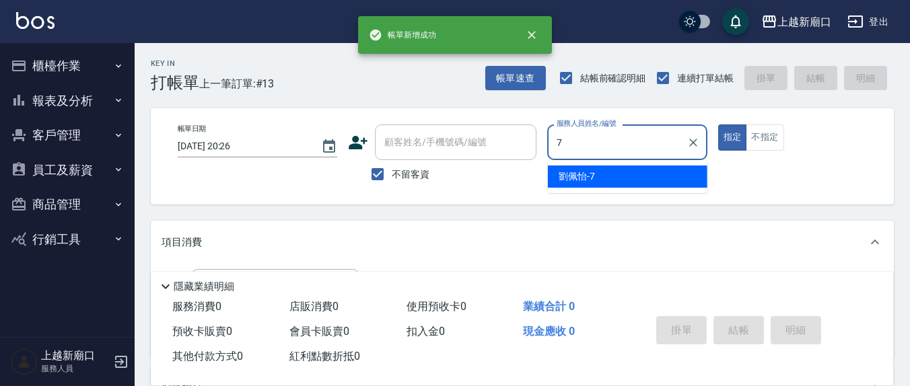
type input "[PERSON_NAME]7"
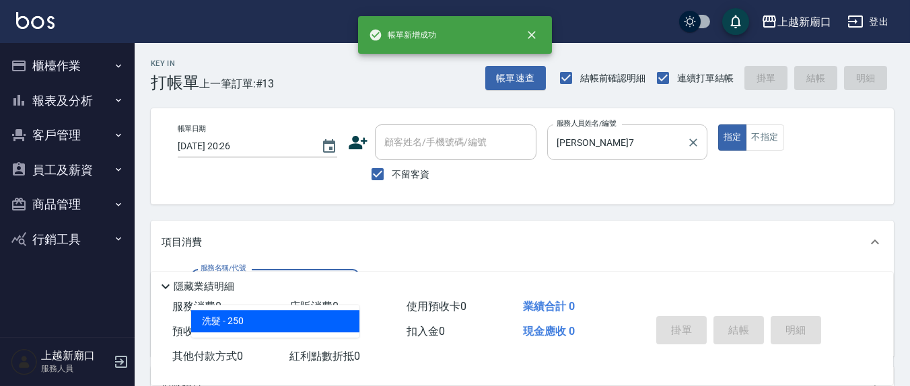
type input "洗髮(201)"
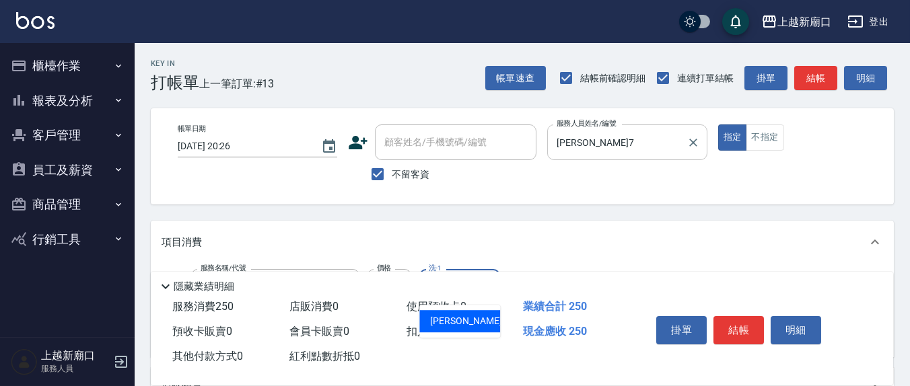
type input "[PERSON_NAME]-21"
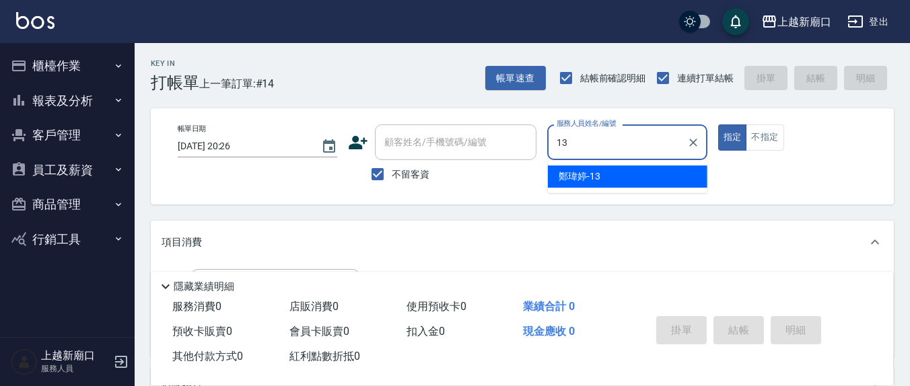
type input "鄭瑋婷-13"
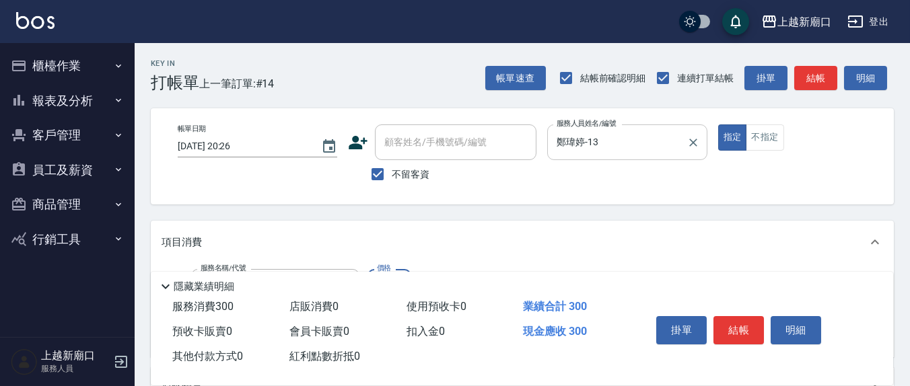
type input "[PERSON_NAME]洗髮精(210)"
type input "游雅淇-3"
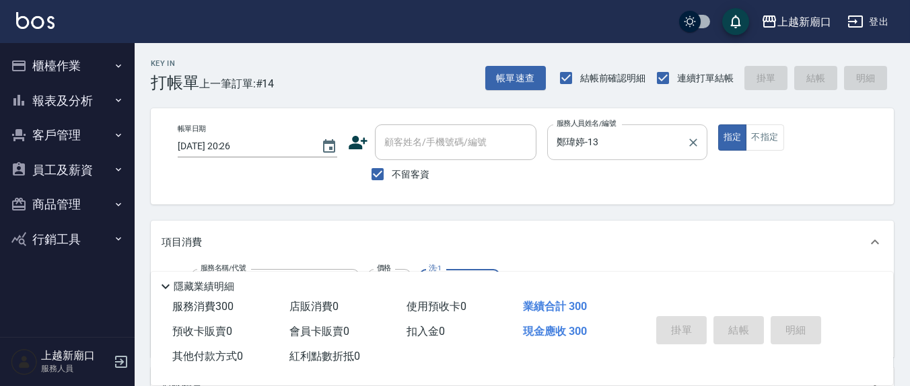
type input "[DATE] 20:27"
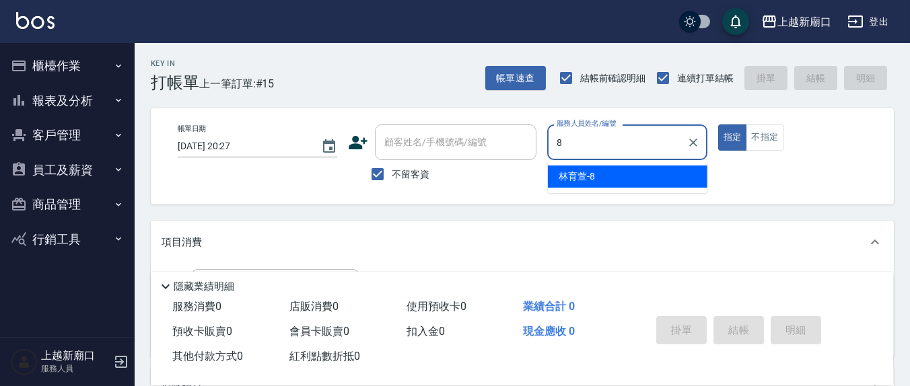
type input "[PERSON_NAME]-8"
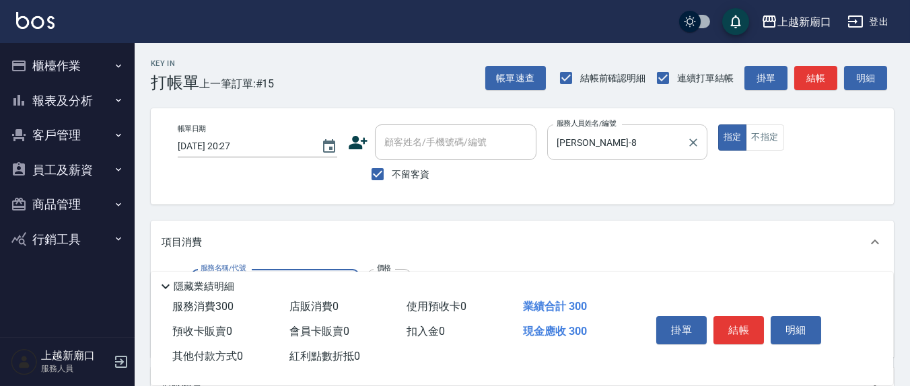
type input "[PERSON_NAME]洗髮精(210)"
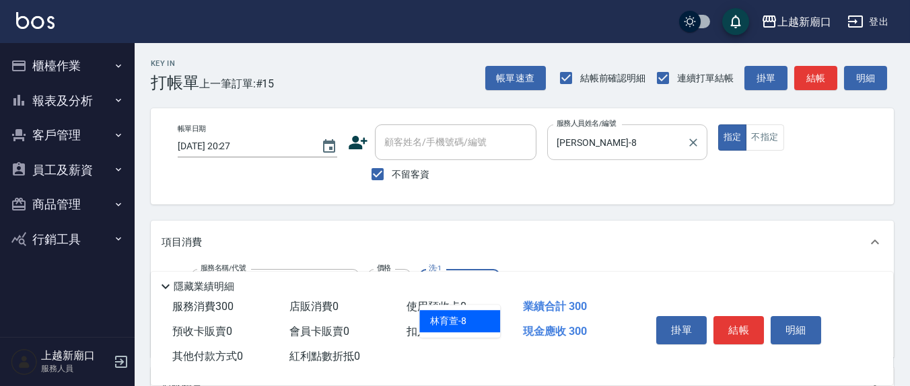
type input "[PERSON_NAME]-8"
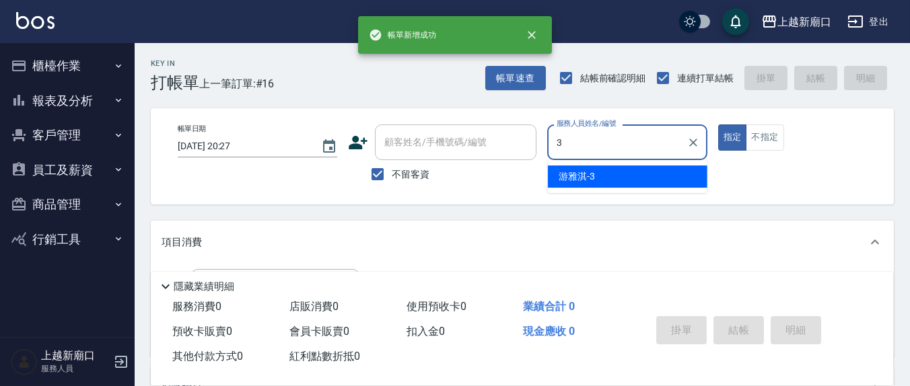
type input "游雅淇-3"
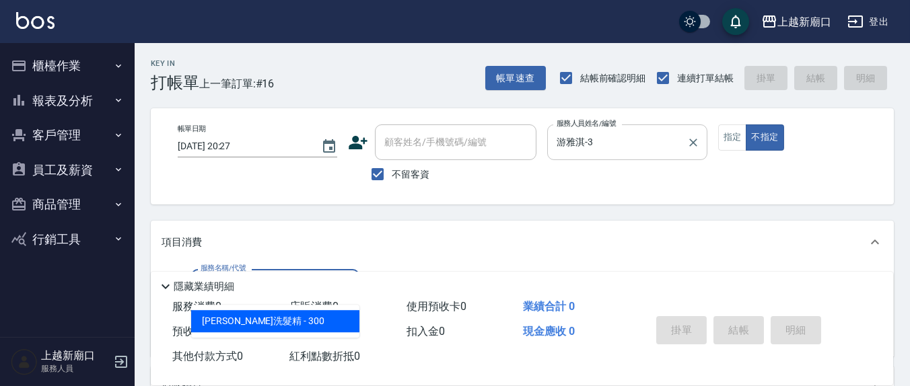
type input "[PERSON_NAME]洗髮精(210)"
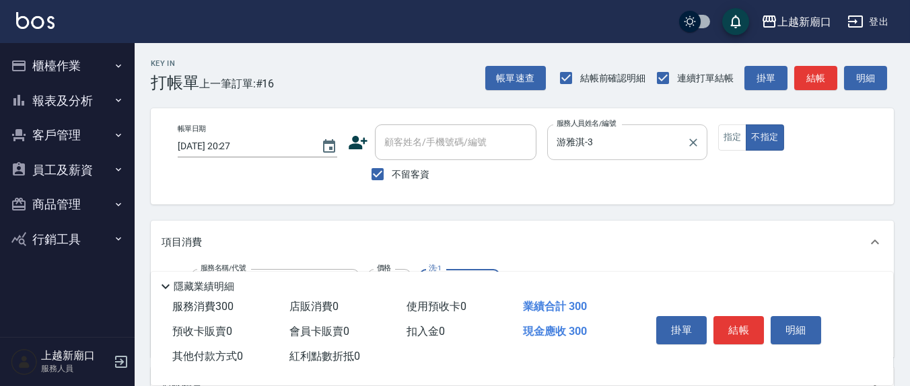
type input "游雅淇-3"
type input "TG護髮素(潤絲)(807)"
type input "游雅淇-3"
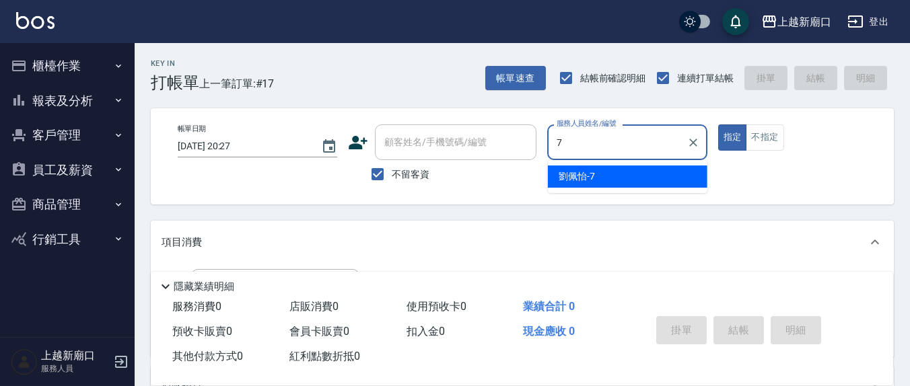
type input "[PERSON_NAME]7"
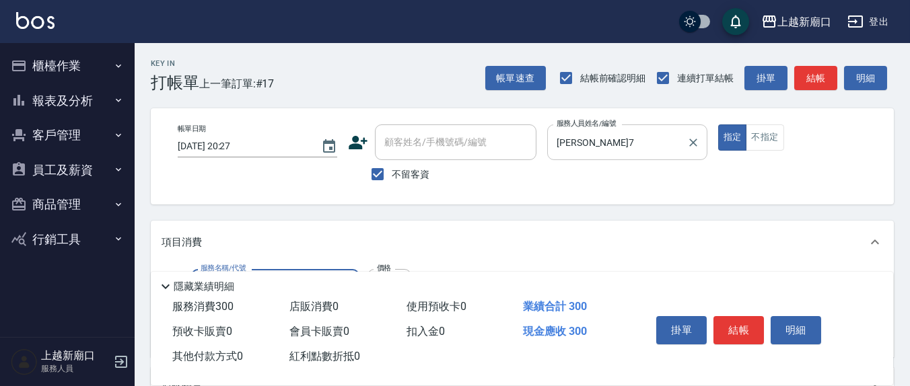
type input "[PERSON_NAME]洗髮精(210)"
type input "游雅淇-3"
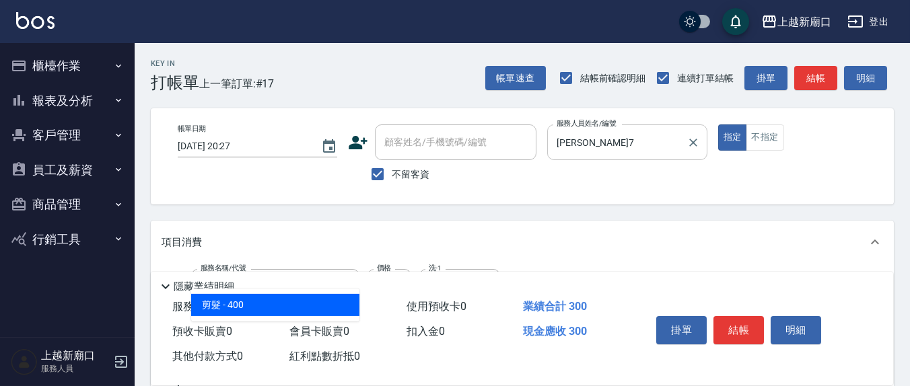
type input "剪髮(401)"
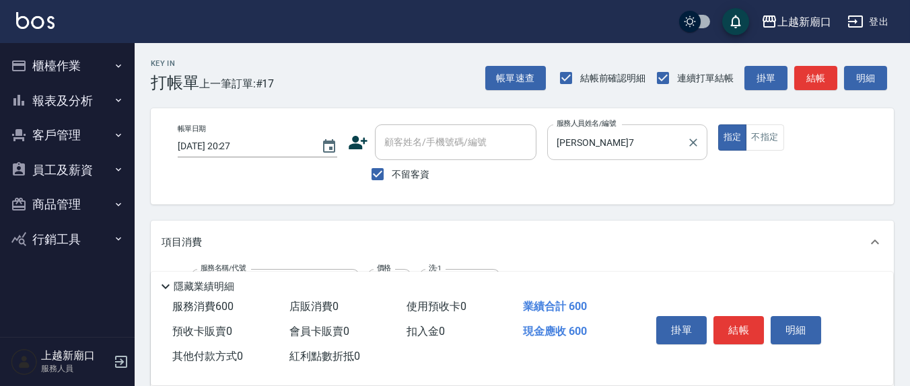
type input "300"
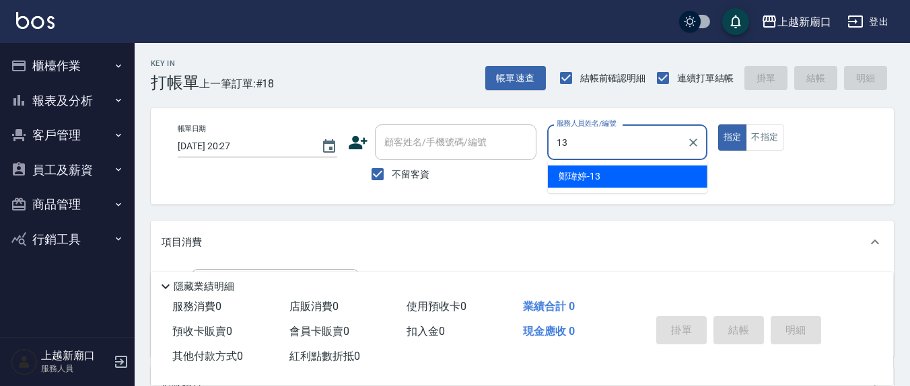
type input "鄭瑋婷-13"
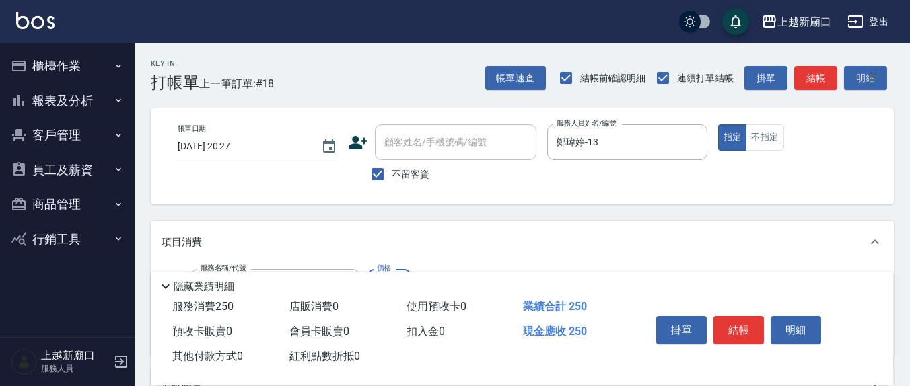
type input "洗髮(201)"
type input "[PERSON_NAME]-21"
type input "上.吹捲(602)"
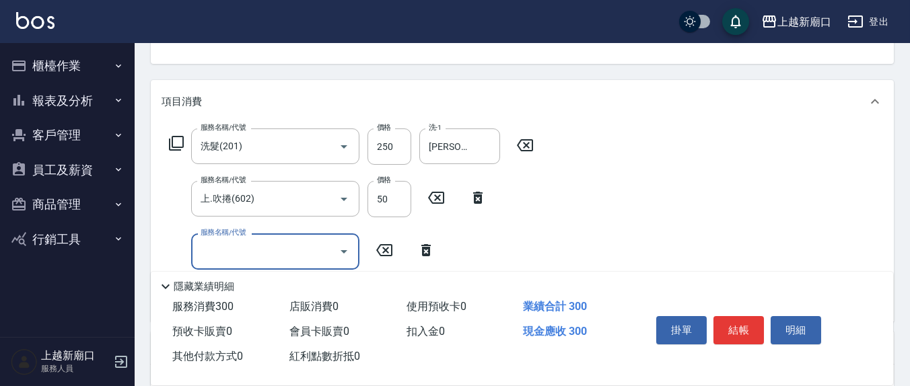
scroll to position [157, 0]
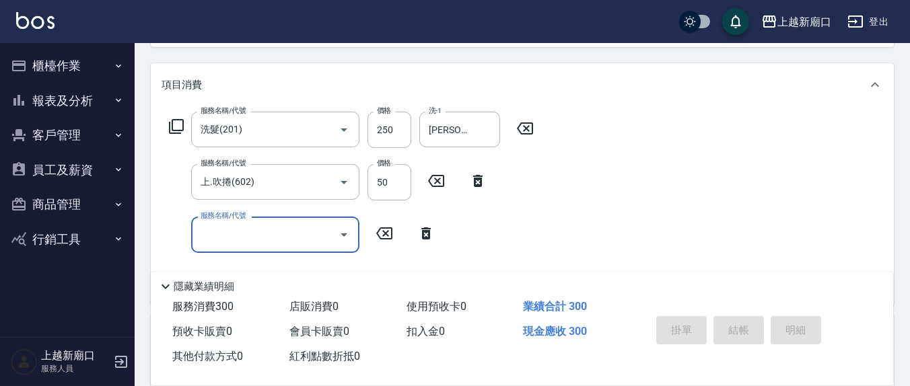
type input "[DATE] 20:28"
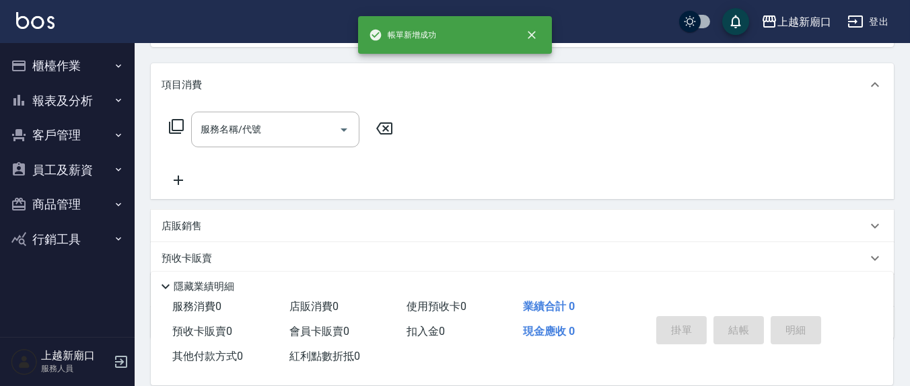
scroll to position [0, 0]
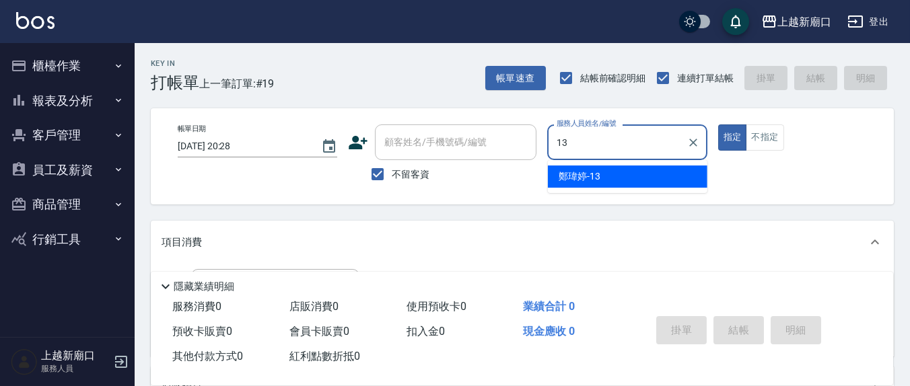
type input "鄭瑋婷-13"
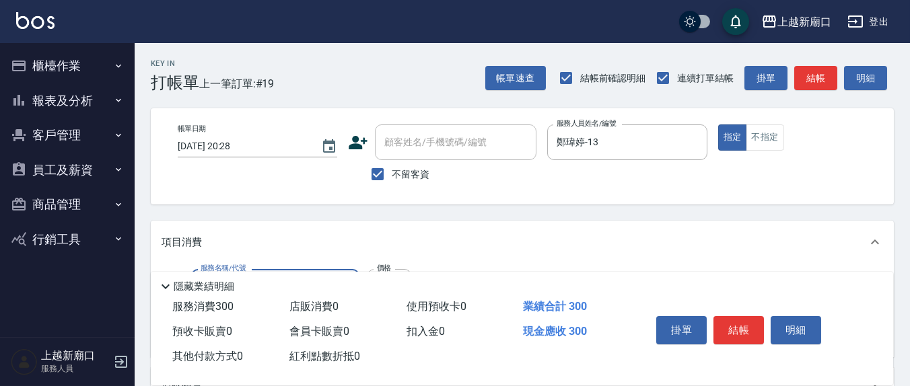
type input "[PERSON_NAME]洗髮精(210)"
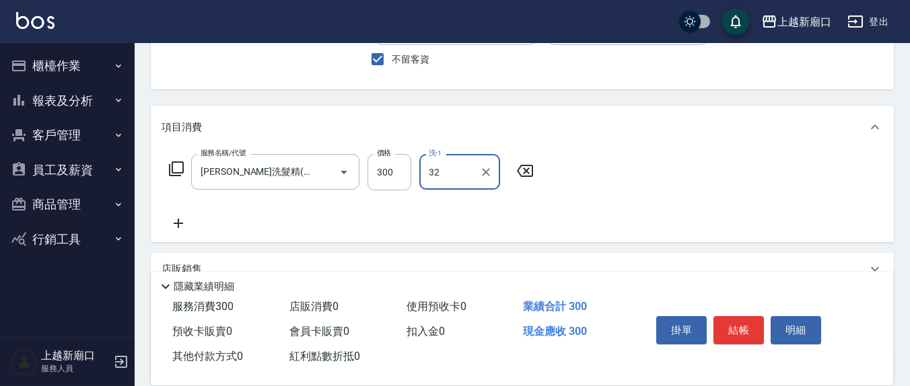
scroll to position [140, 0]
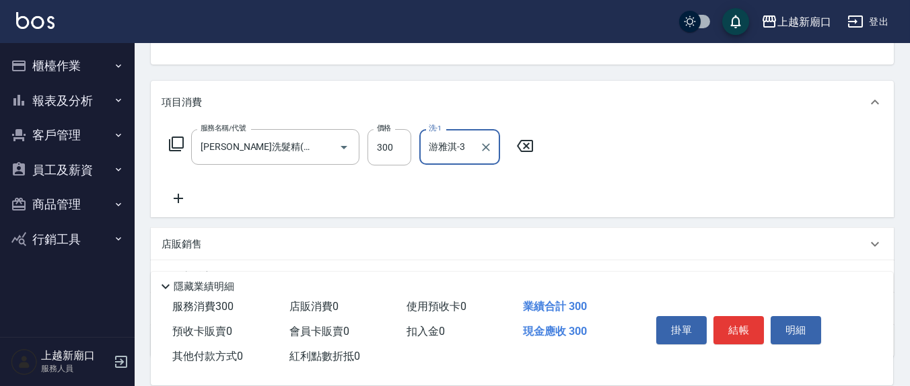
type input "游雅淇-3"
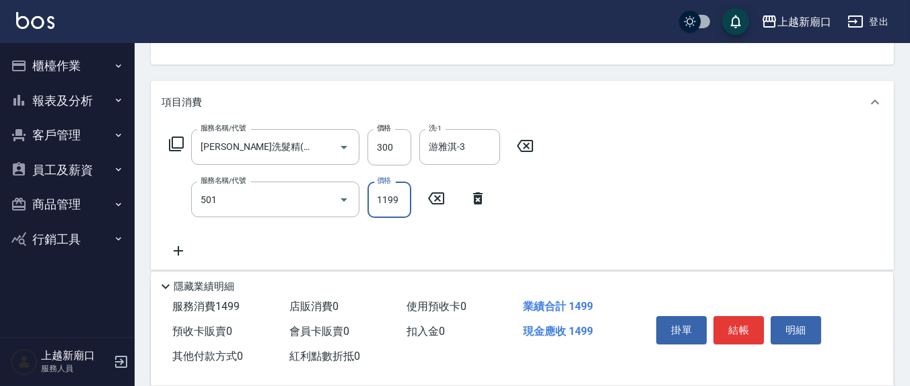
type input "染髮(501)"
type input "1500"
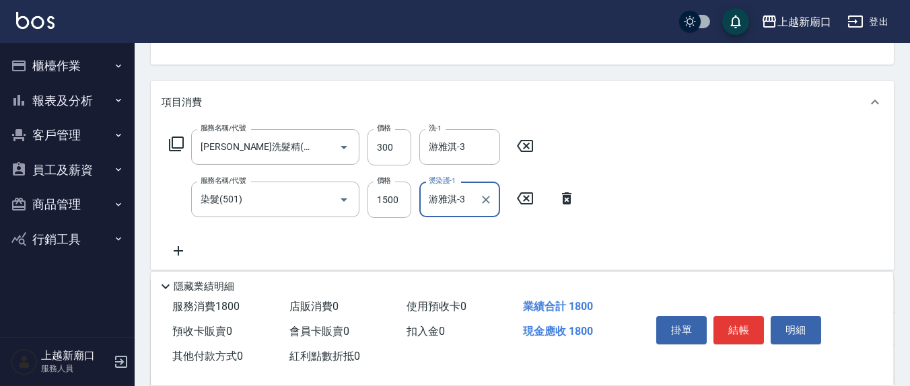
type input "[PERSON_NAME]-"
click at [491, 200] on icon "Clear" at bounding box center [485, 199] width 13 height 13
type input "鄭玉蔓-22"
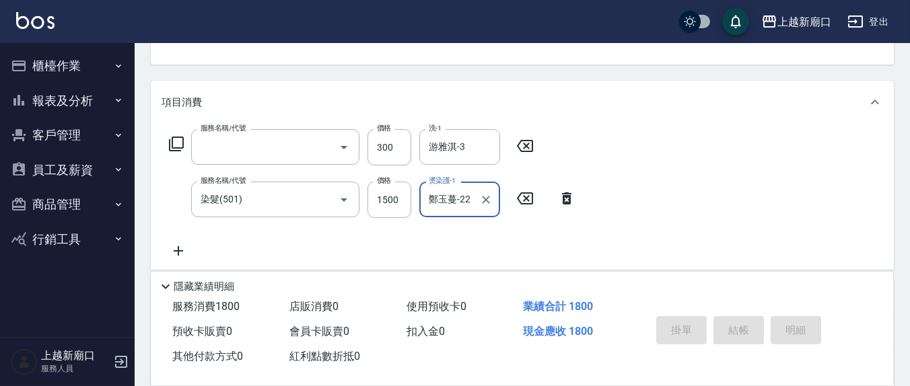
scroll to position [130, 0]
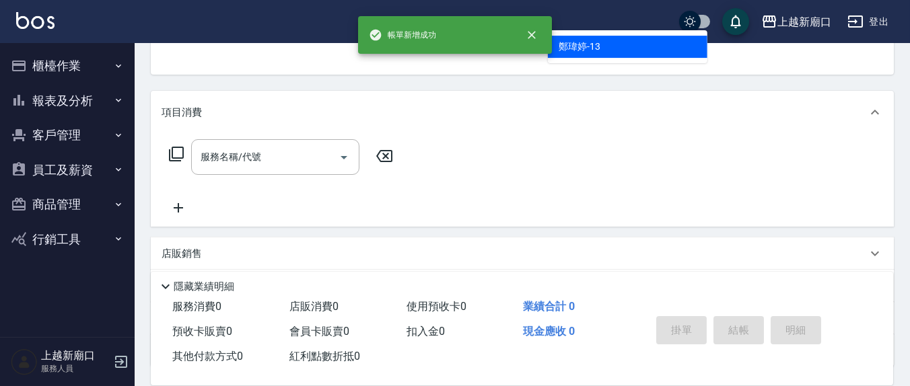
type input "鄭瑋婷-13"
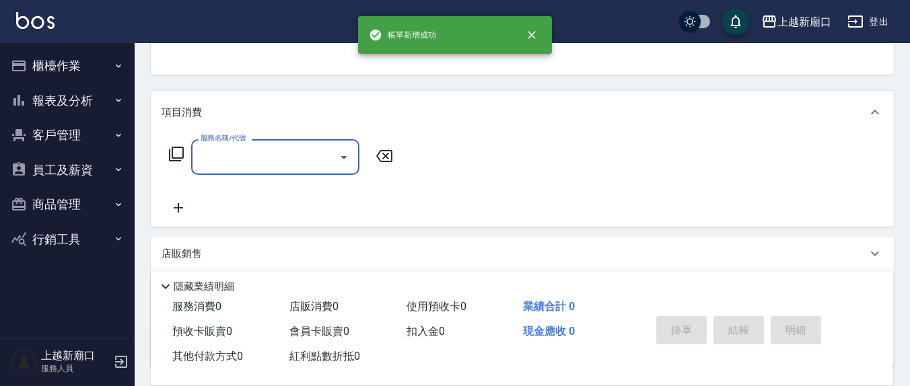
scroll to position [124, 0]
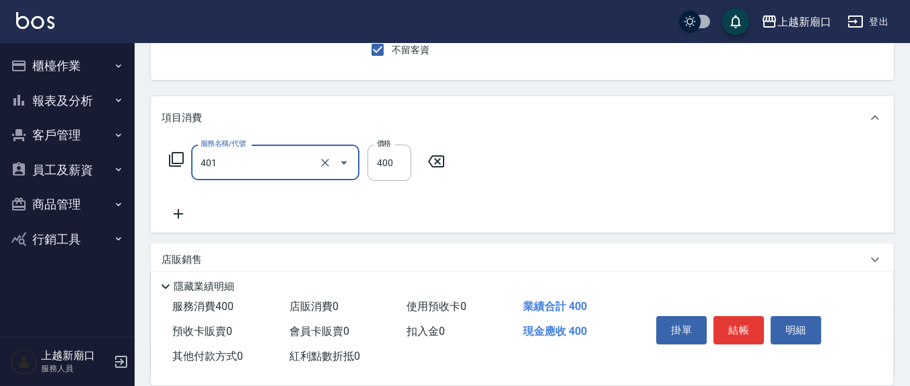
type input "剪髮(401)"
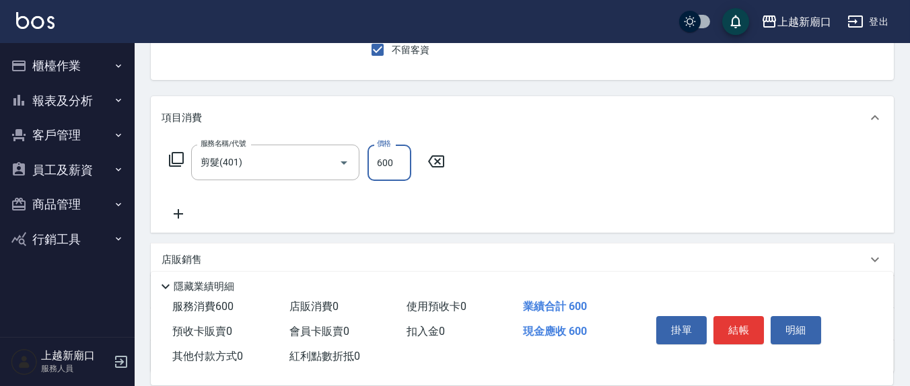
type input "600"
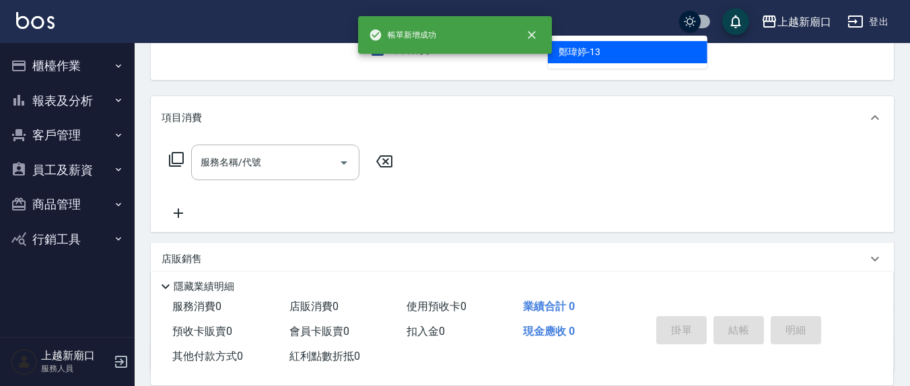
type input "鄭瑋婷-13"
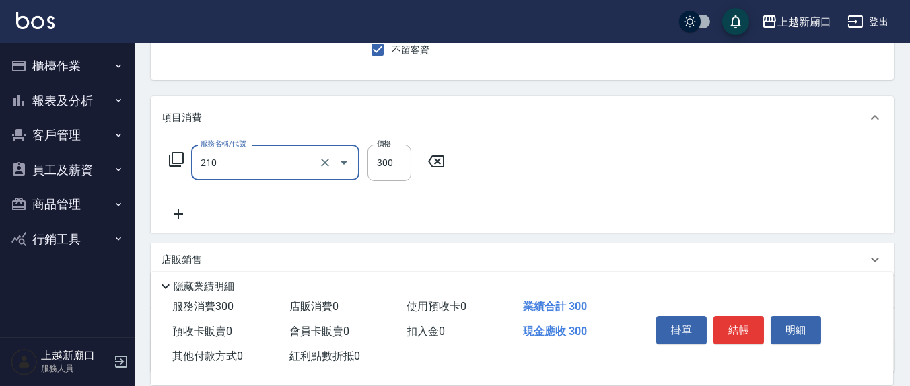
type input "[PERSON_NAME]洗髮精(210)"
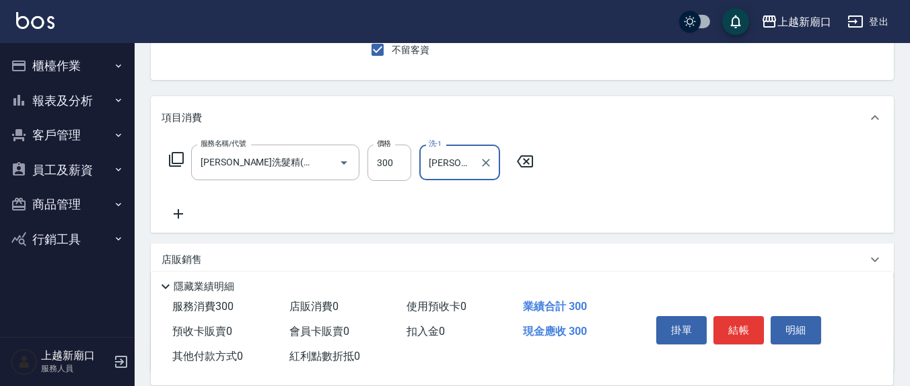
type input "[PERSON_NAME]-21"
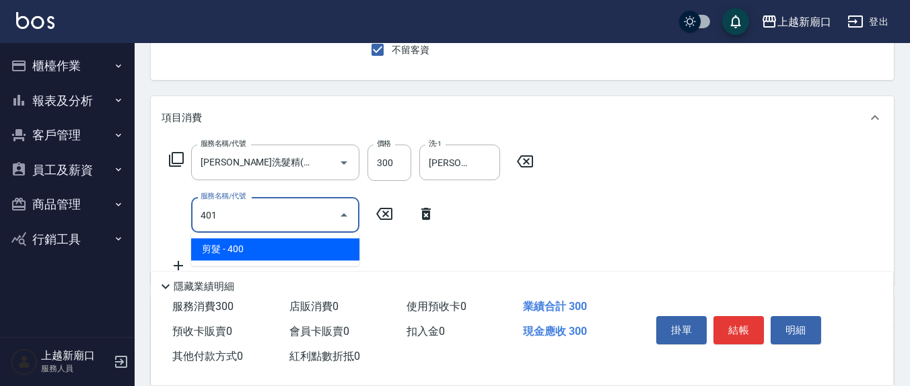
type input "剪髮(401)"
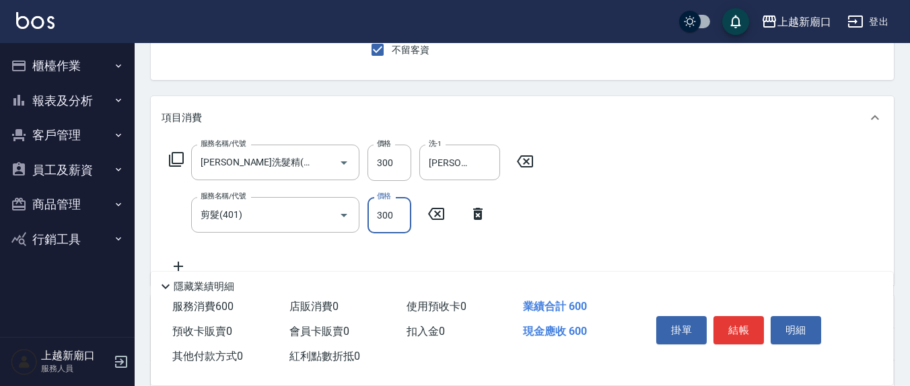
type input "300"
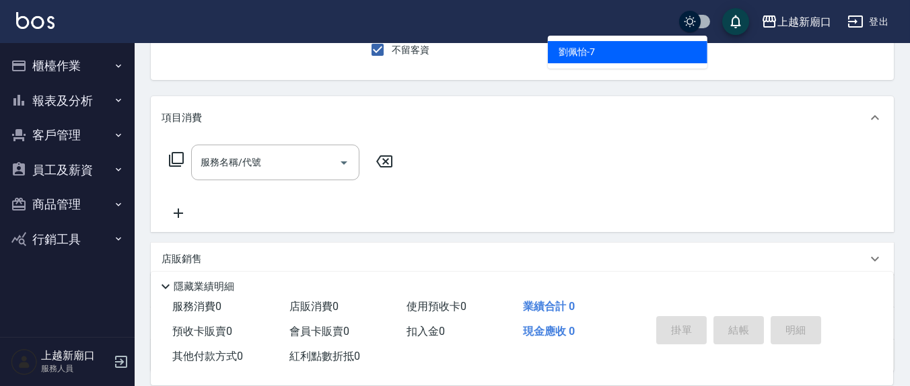
type input "[PERSON_NAME]7"
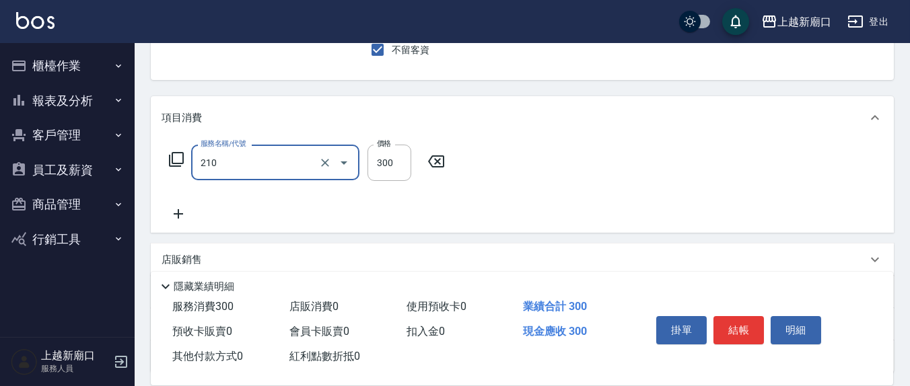
type input "[PERSON_NAME]洗髮精(210)"
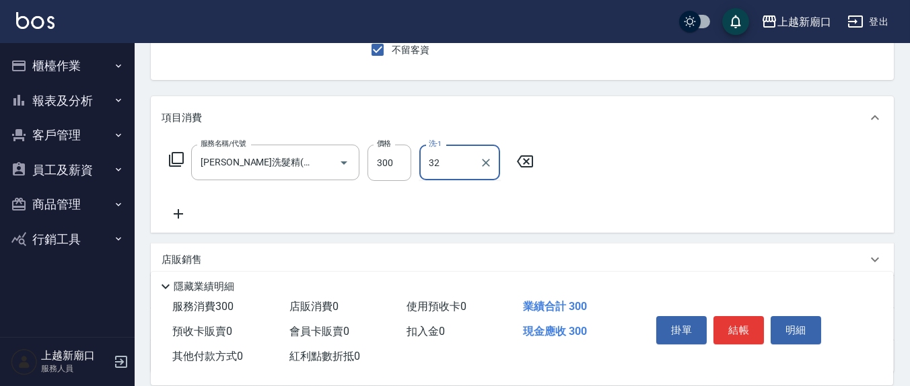
type input "32"
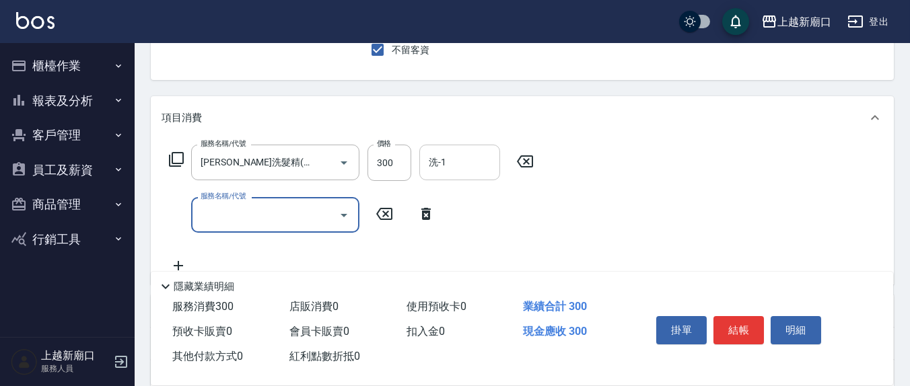
click at [453, 157] on input "洗-1" at bounding box center [459, 163] width 69 height 24
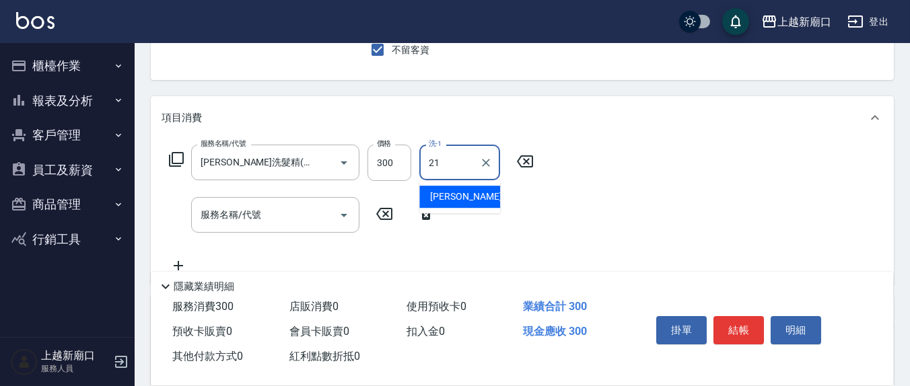
type input "[PERSON_NAME]-21"
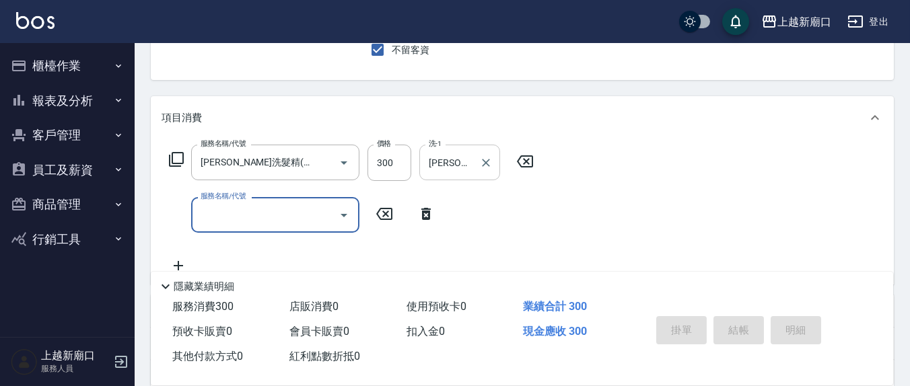
type input "[DATE] 20:30"
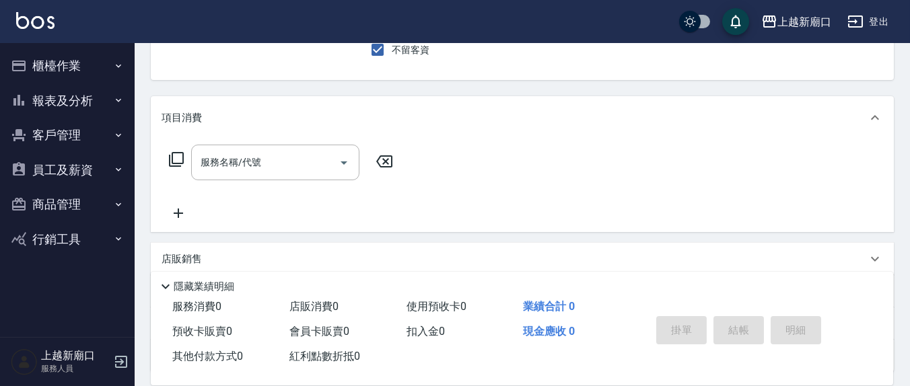
type input "游雅淇-3"
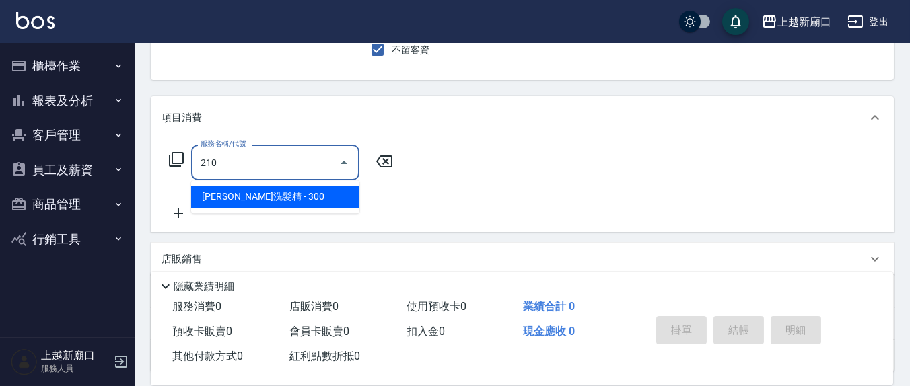
type input "[PERSON_NAME]洗髮精(210)"
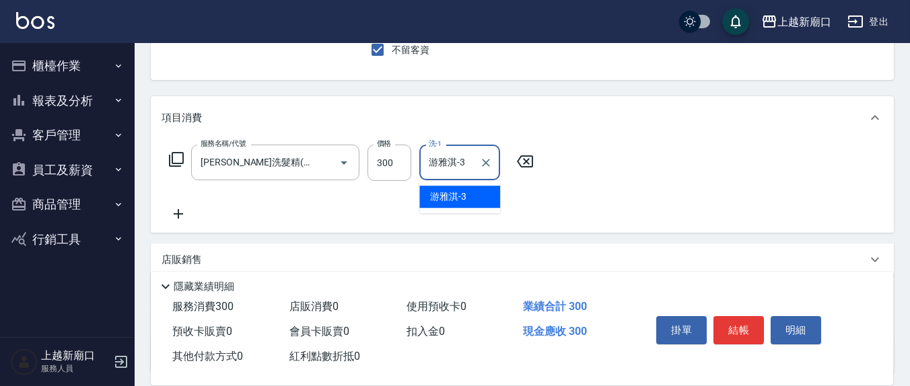
type input "游雅淇-3"
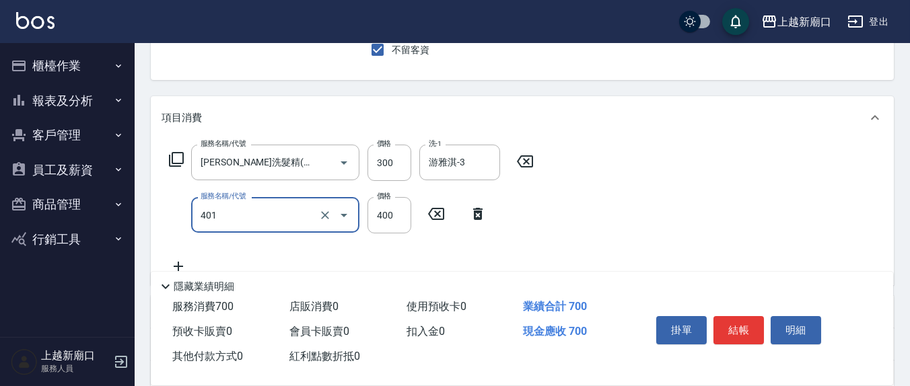
type input "剪髮(401)"
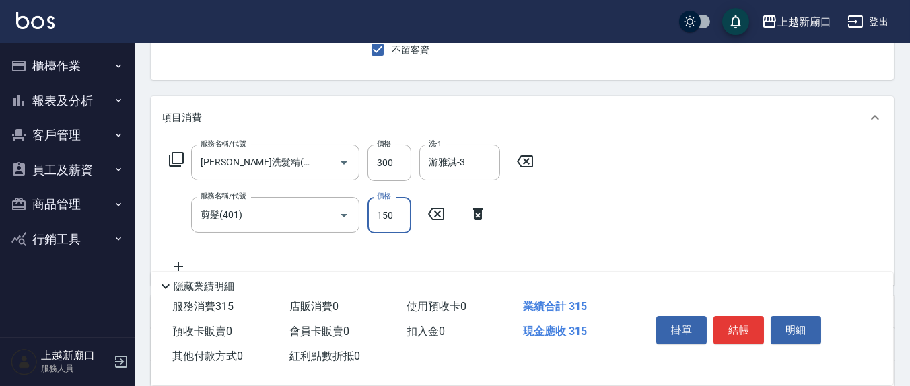
type input "150"
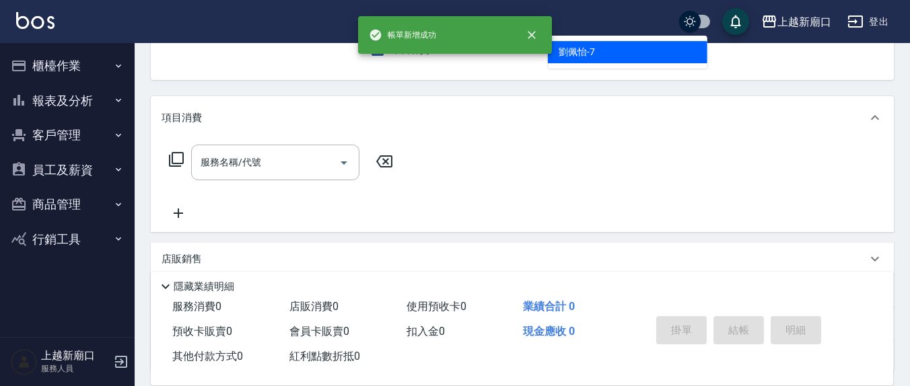
type input "[PERSON_NAME]7"
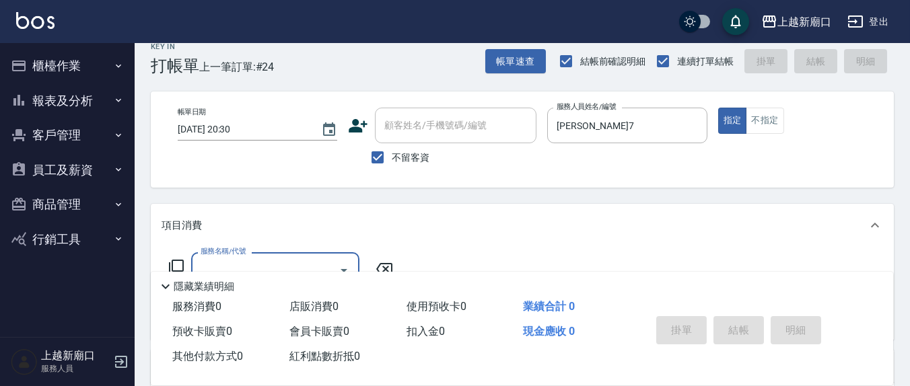
scroll to position [0, 0]
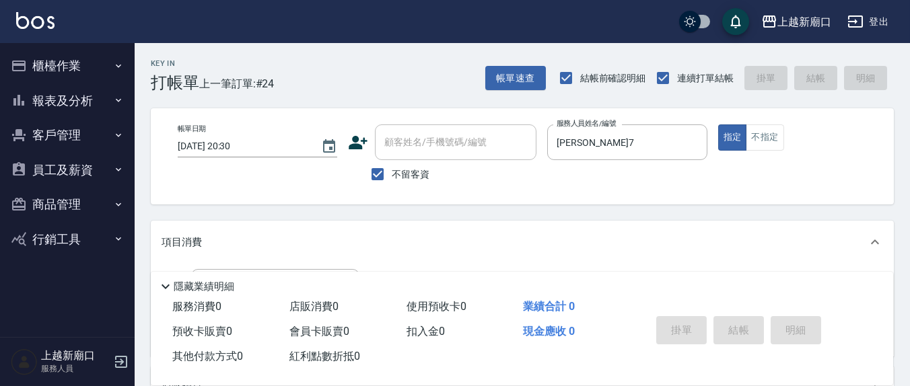
drag, startPoint x: 392, startPoint y: 164, endPoint x: 404, endPoint y: 164, distance: 11.5
click at [392, 165] on label "不留客資" at bounding box center [396, 174] width 66 height 28
click at [392, 165] on input "不留客資" at bounding box center [377, 174] width 28 height 28
checkbox input "false"
click at [427, 141] on div "顧客姓名/手機號碼/編號 顧客姓名/手機號碼/編號" at bounding box center [455, 142] width 161 height 36
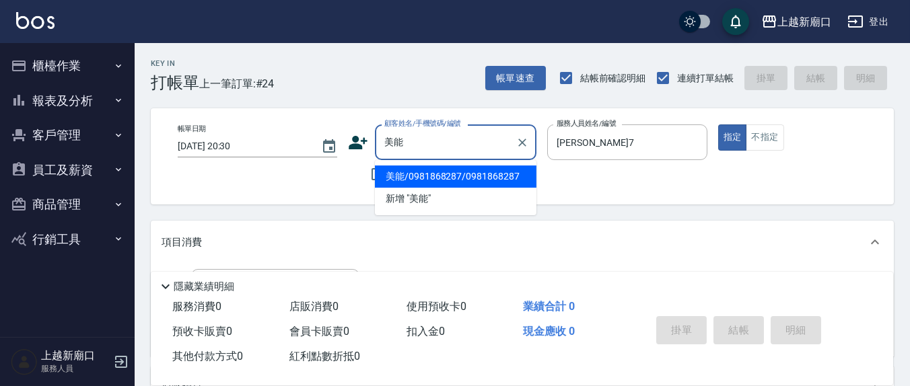
click at [450, 180] on li "美能/0981868287/0981868287" at bounding box center [455, 177] width 161 height 22
type input "美能/0981868287/0981868287"
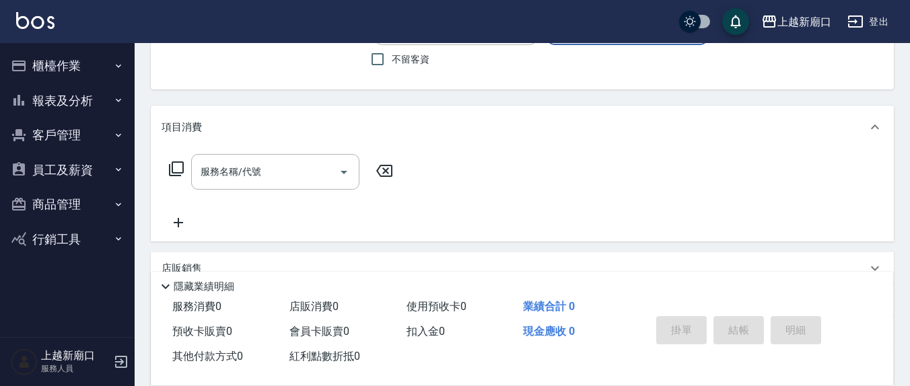
scroll to position [140, 0]
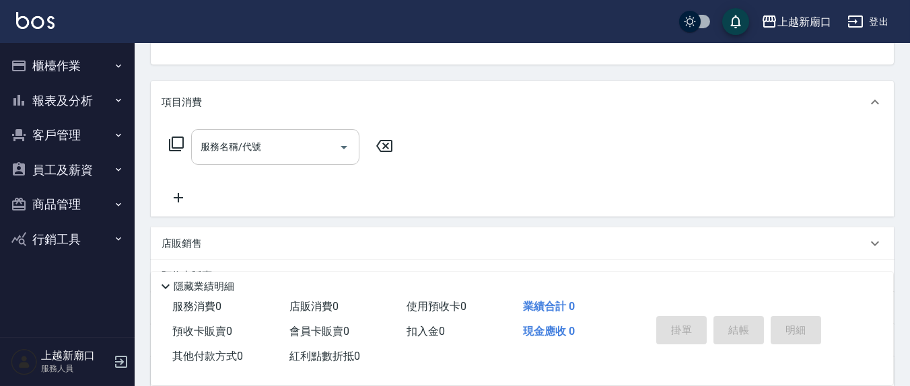
click at [269, 141] on input "服務名稱/代號" at bounding box center [265, 147] width 136 height 24
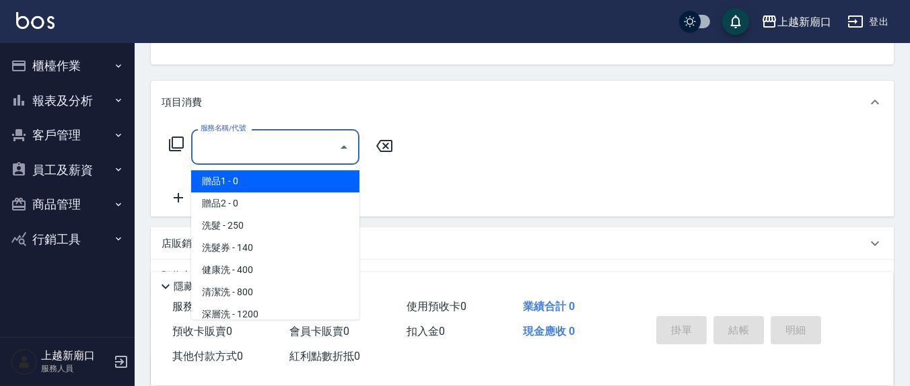
type input "2"
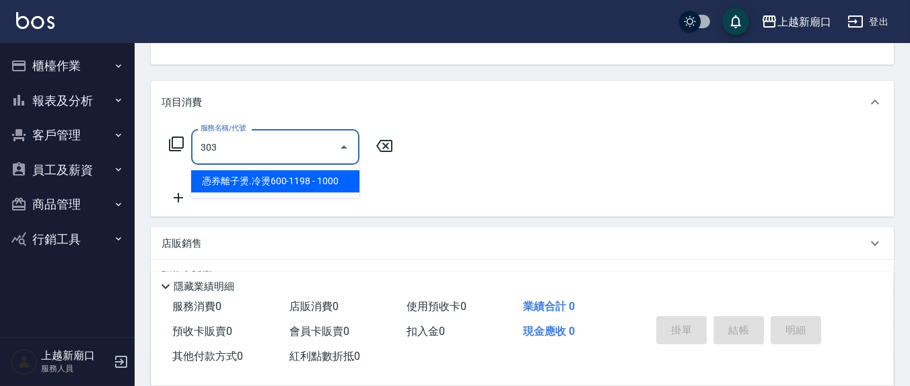
type input "憑券離子燙.冷燙600-1198(303)"
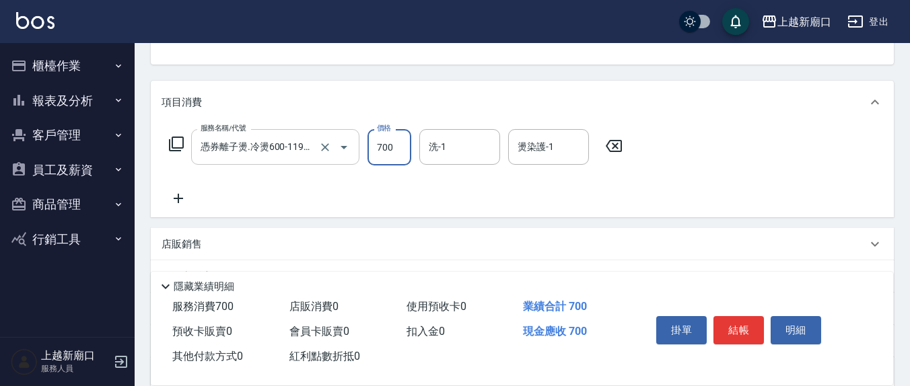
type input "700"
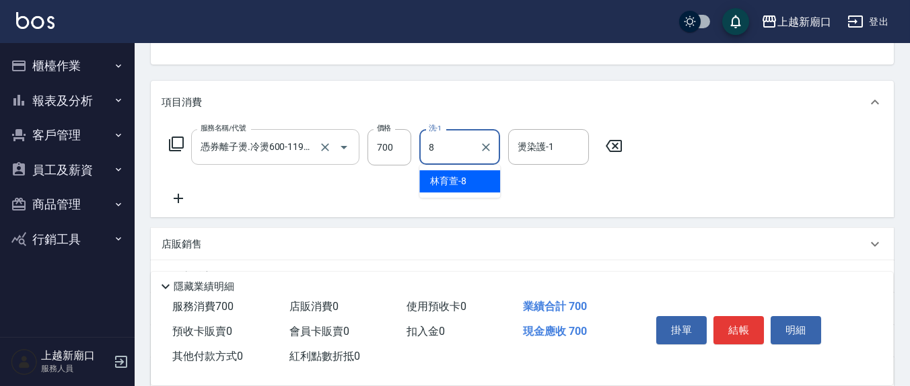
type input "[PERSON_NAME]-8"
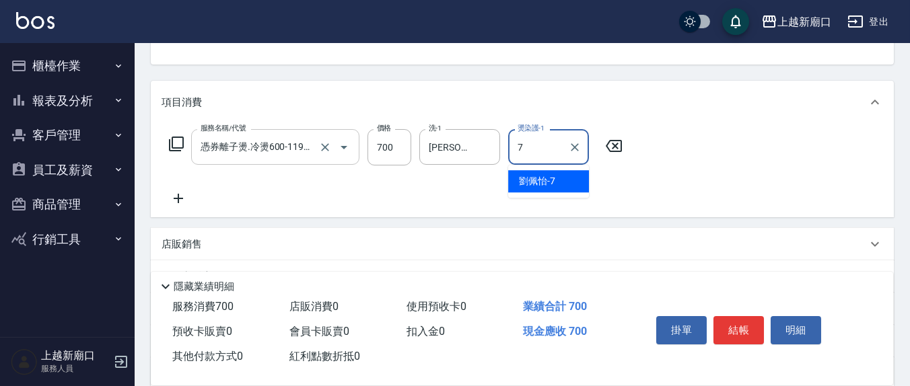
type input "[PERSON_NAME]7"
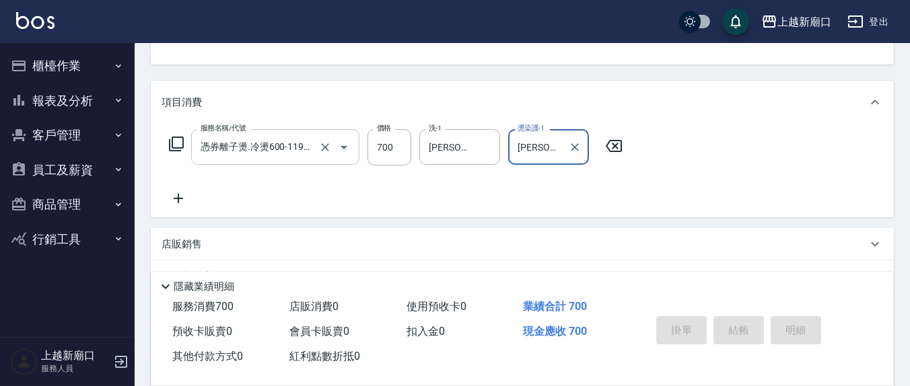
type input "[DATE] 20:31"
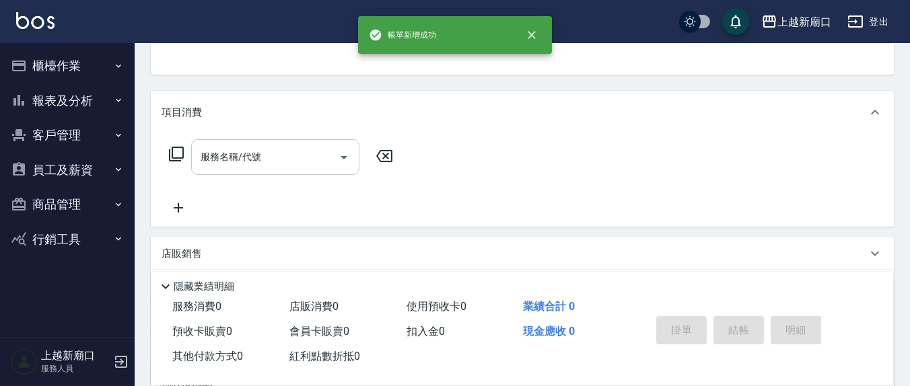
scroll to position [0, 0]
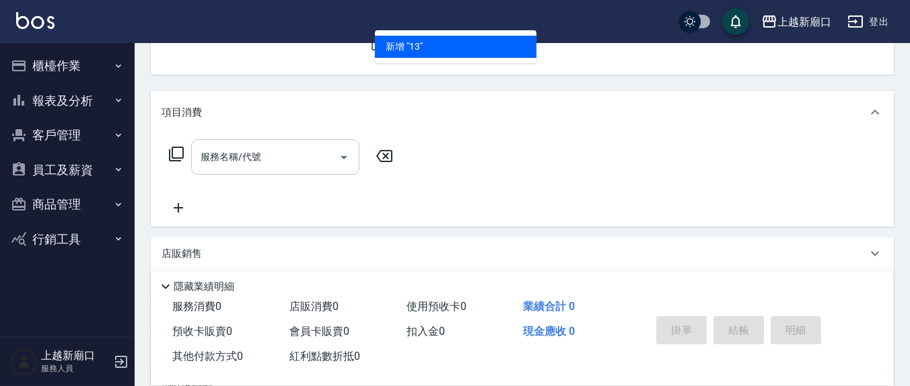
type input "13"
click at [718, 0] on button "指定" at bounding box center [732, 8] width 29 height 26
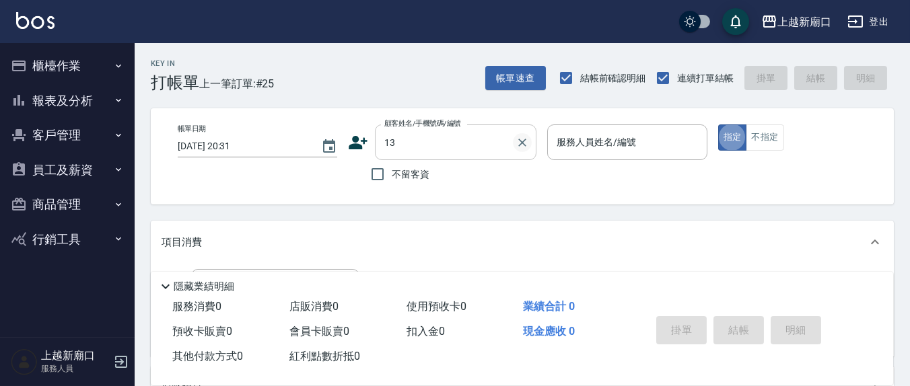
click at [518, 141] on icon "Clear" at bounding box center [521, 142] width 13 height 13
click at [405, 178] on span "不留客資" at bounding box center [411, 175] width 38 height 14
click at [392, 178] on input "不留客資" at bounding box center [377, 174] width 28 height 28
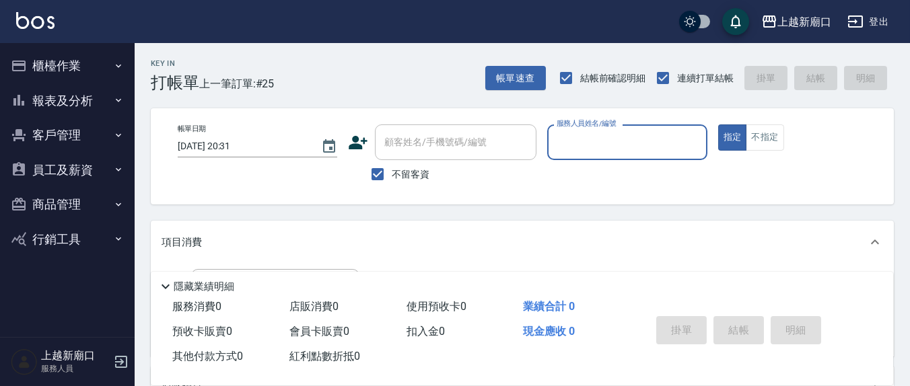
click at [583, 133] on input "服務人員姓名/編號" at bounding box center [626, 143] width 147 height 24
click at [718, 124] on button "指定" at bounding box center [732, 137] width 29 height 26
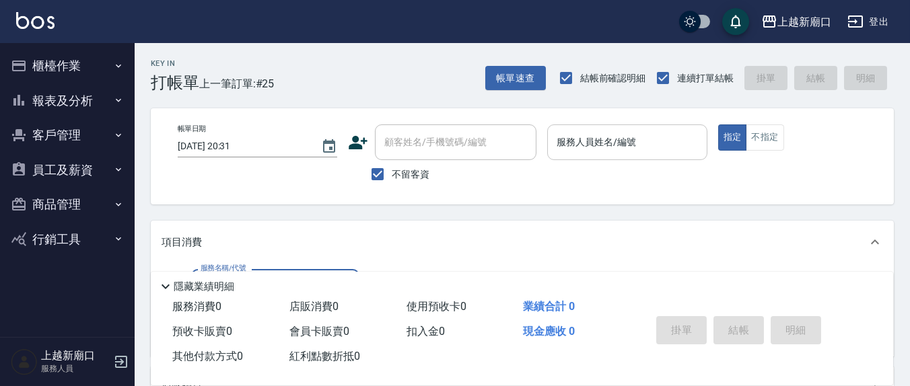
click at [567, 143] on div "服務人員姓名/編號 服務人員姓名/編號" at bounding box center [626, 142] width 159 height 36
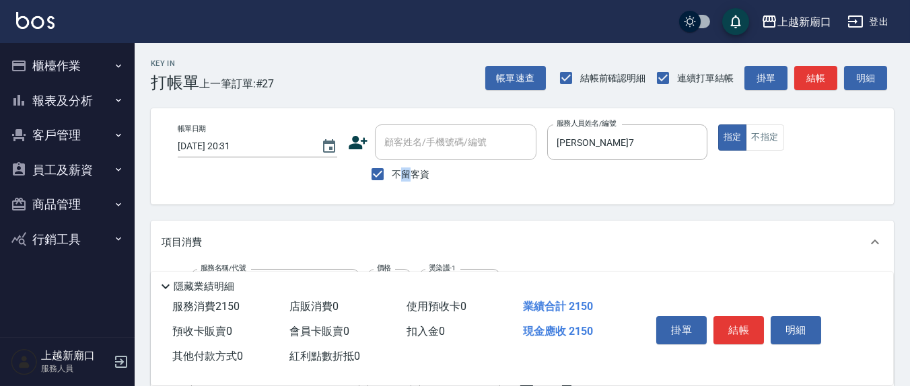
click at [405, 173] on span "不留客資" at bounding box center [411, 175] width 38 height 14
click at [421, 182] on label "不留客資" at bounding box center [396, 174] width 66 height 28
click at [392, 182] on input "不留客資" at bounding box center [377, 174] width 28 height 28
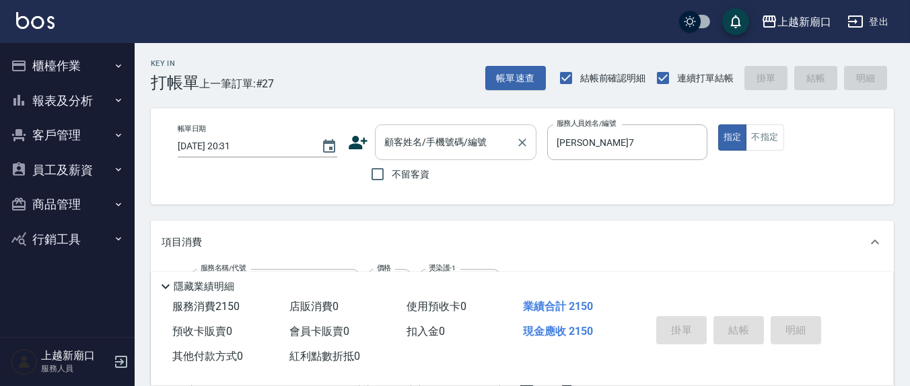
click at [447, 153] on input "顧客姓名/手機號碼/編號" at bounding box center [445, 143] width 129 height 24
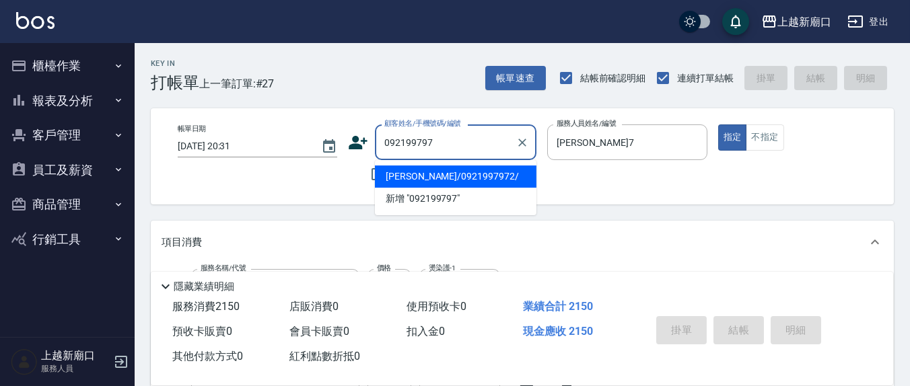
click at [462, 170] on li "[PERSON_NAME]/0921997972/" at bounding box center [455, 177] width 161 height 22
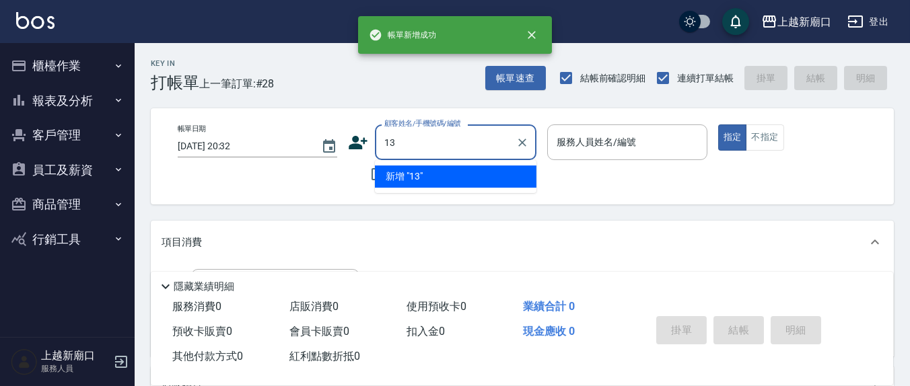
click at [718, 124] on button "指定" at bounding box center [732, 137] width 29 height 26
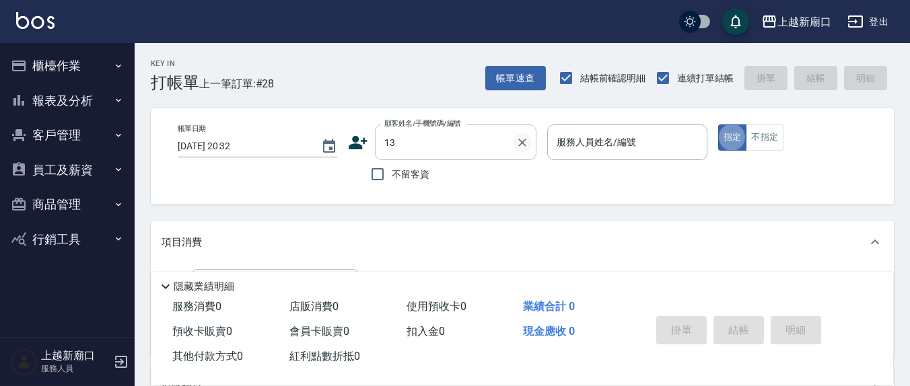
click at [519, 144] on icon "Clear" at bounding box center [521, 142] width 13 height 13
click at [408, 172] on span "不留客資" at bounding box center [411, 175] width 38 height 14
click at [392, 172] on input "不留客資" at bounding box center [377, 174] width 28 height 28
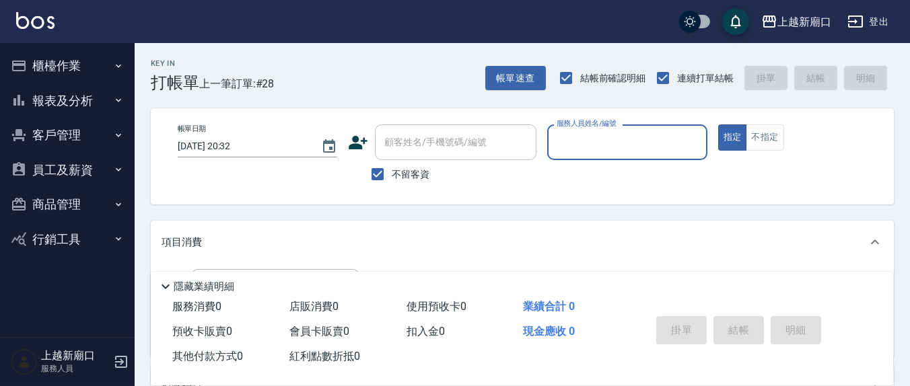
click at [616, 147] on input "服務人員姓名/編號" at bounding box center [626, 143] width 147 height 24
click at [74, 65] on button "櫃檯作業" at bounding box center [67, 65] width 124 height 35
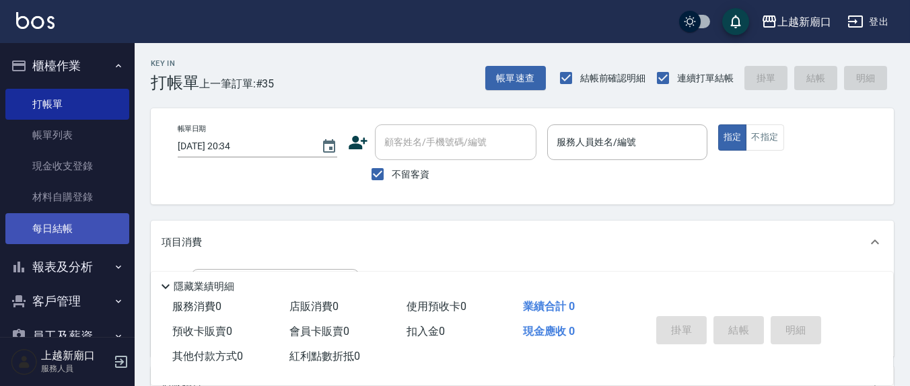
click at [63, 227] on link "每日結帳" at bounding box center [67, 228] width 124 height 31
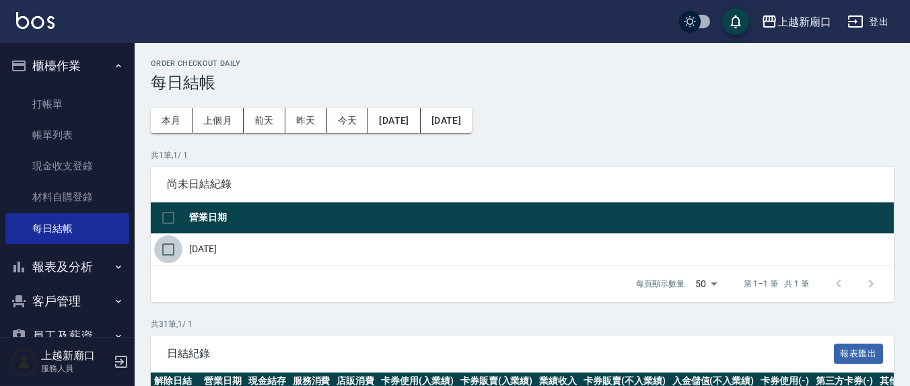
click at [172, 256] on input "checkbox" at bounding box center [168, 250] width 28 height 28
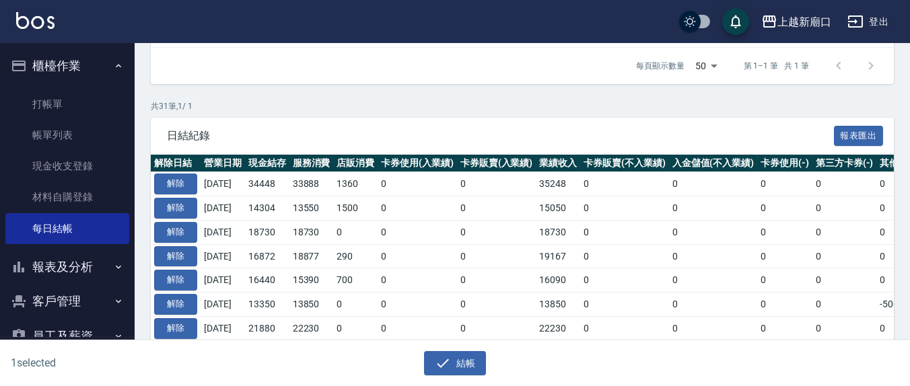
scroll to position [280, 0]
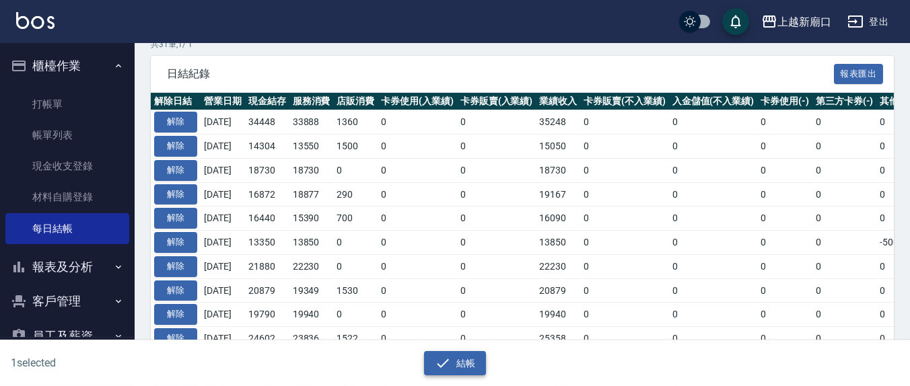
click at [443, 361] on icon "button" at bounding box center [443, 363] width 16 height 16
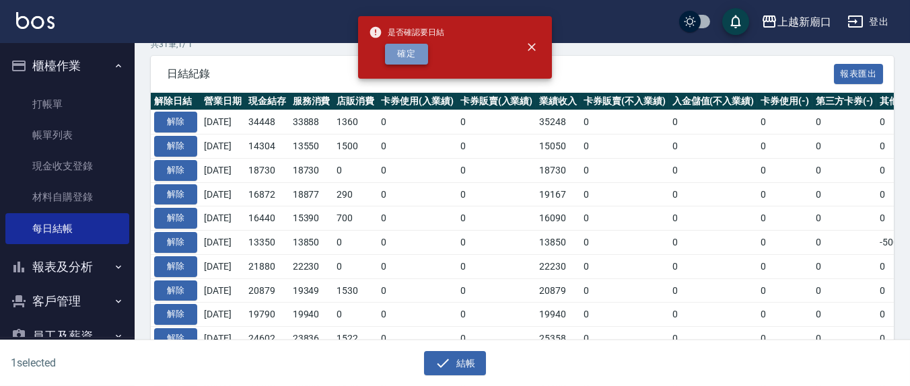
click at [412, 51] on button "確定" at bounding box center [406, 54] width 43 height 21
click at [462, 367] on button "結帳" at bounding box center [455, 363] width 63 height 25
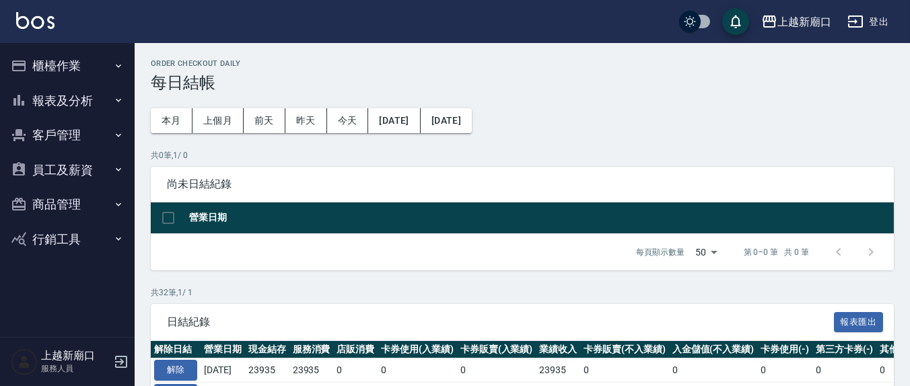
click at [57, 77] on button "櫃檯作業" at bounding box center [67, 65] width 124 height 35
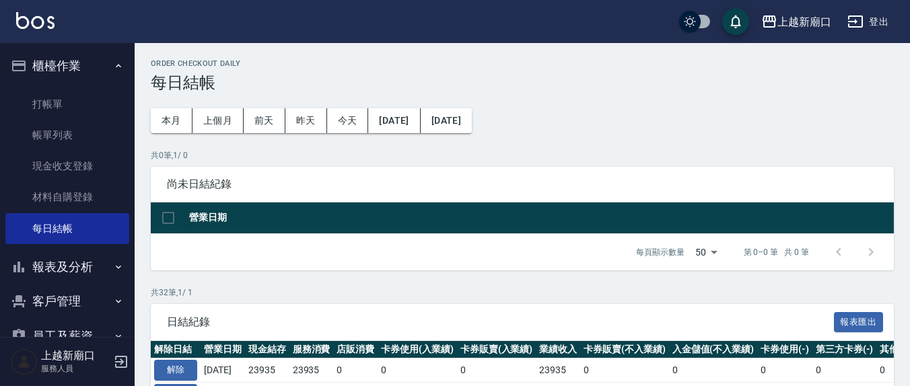
click at [62, 61] on button "櫃檯作業" at bounding box center [67, 65] width 124 height 35
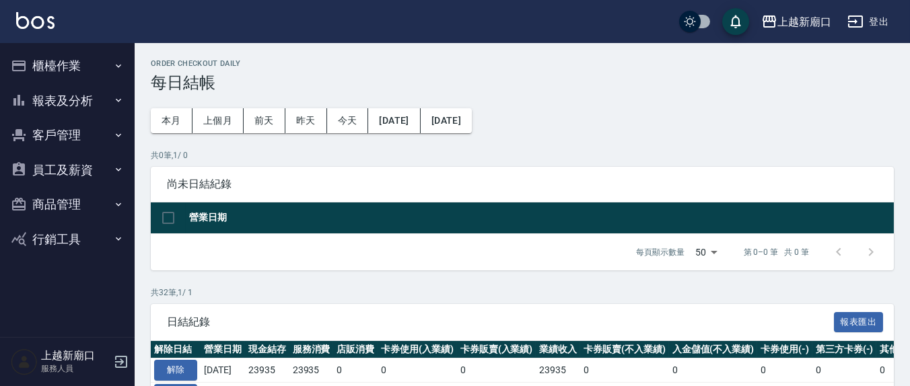
click at [80, 98] on button "報表及分析" at bounding box center [67, 100] width 124 height 35
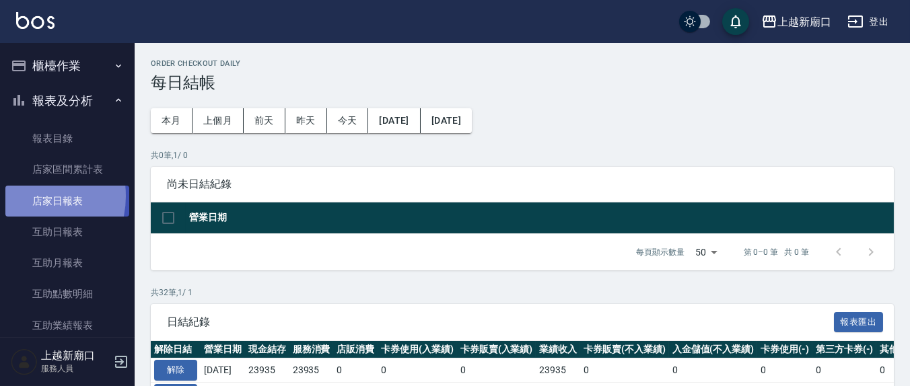
click at [28, 196] on link "店家日報表" at bounding box center [67, 201] width 124 height 31
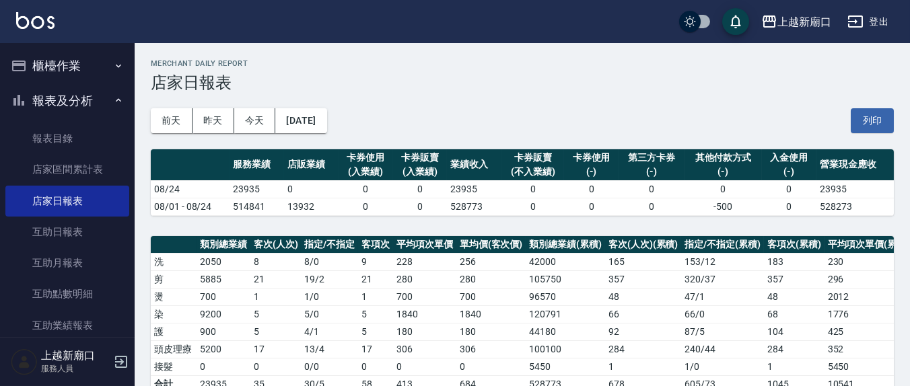
click at [866, 122] on button "列印" at bounding box center [872, 120] width 43 height 25
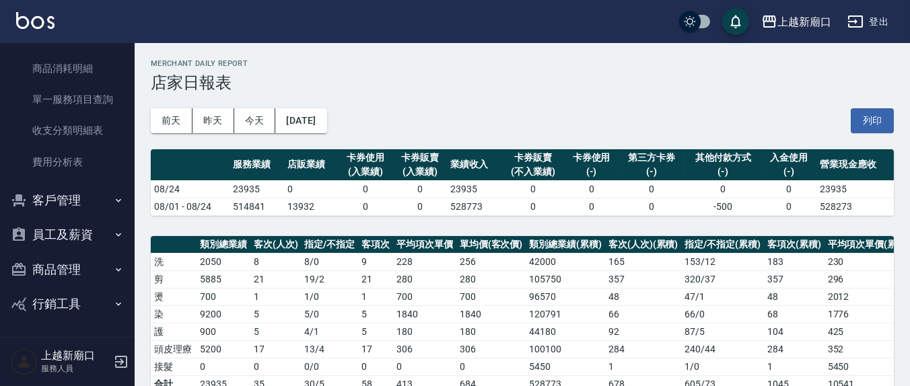
scroll to position [272, 0]
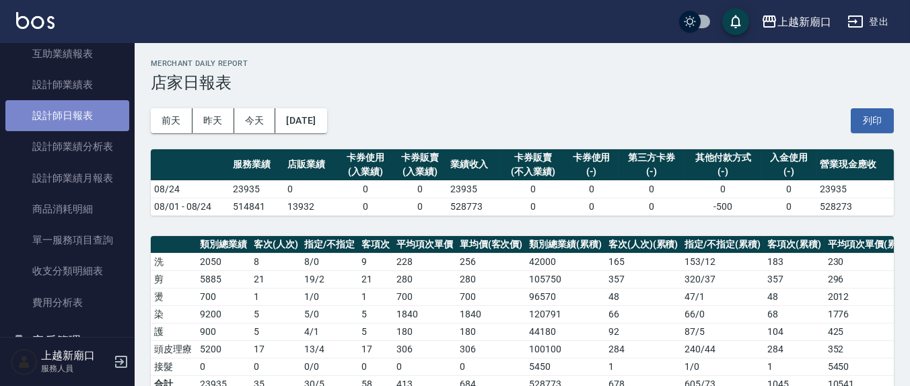
click at [75, 120] on link "設計師日報表" at bounding box center [67, 115] width 124 height 31
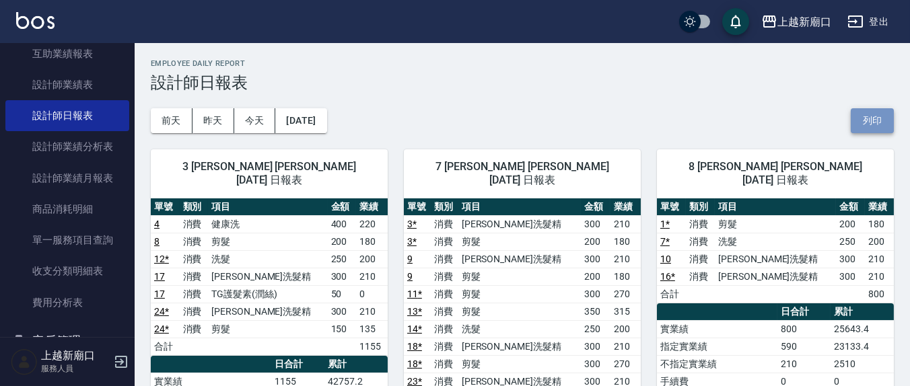
click at [875, 131] on button "列印" at bounding box center [872, 120] width 43 height 25
